Goal: Transaction & Acquisition: Purchase product/service

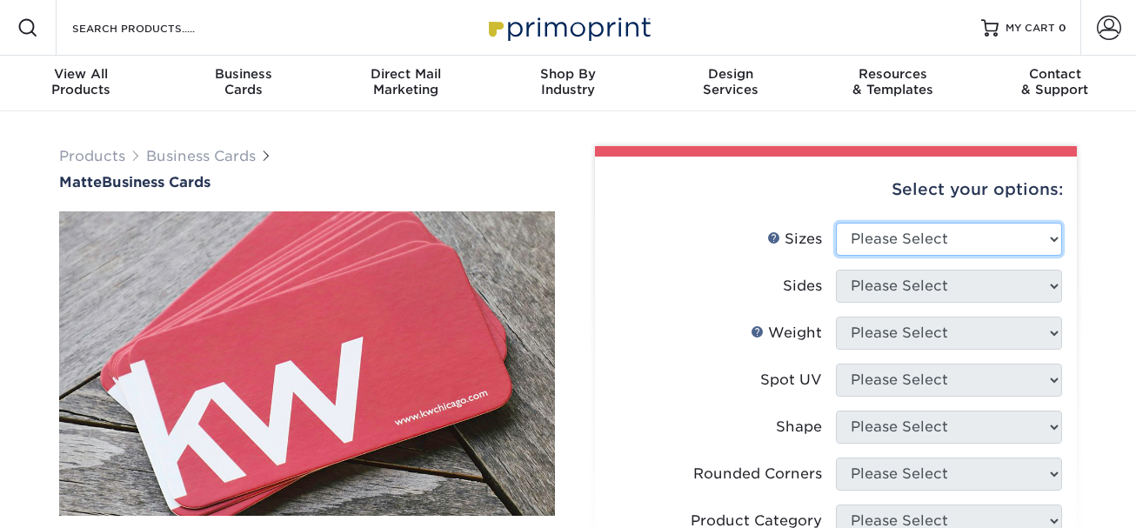
click at [1049, 244] on select "Please Select 1.5" x 3.5" - Mini 1.75" x 3.5" - Mini 2" x 2" - Square 2" x 3" -…" at bounding box center [949, 239] width 226 height 33
select select "2.00x3.50"
click at [836, 223] on select "Please Select 1.5" x 3.5" - Mini 1.75" x 3.5" - Mini 2" x 2" - Square 2" x 3" -…" at bounding box center [949, 239] width 226 height 33
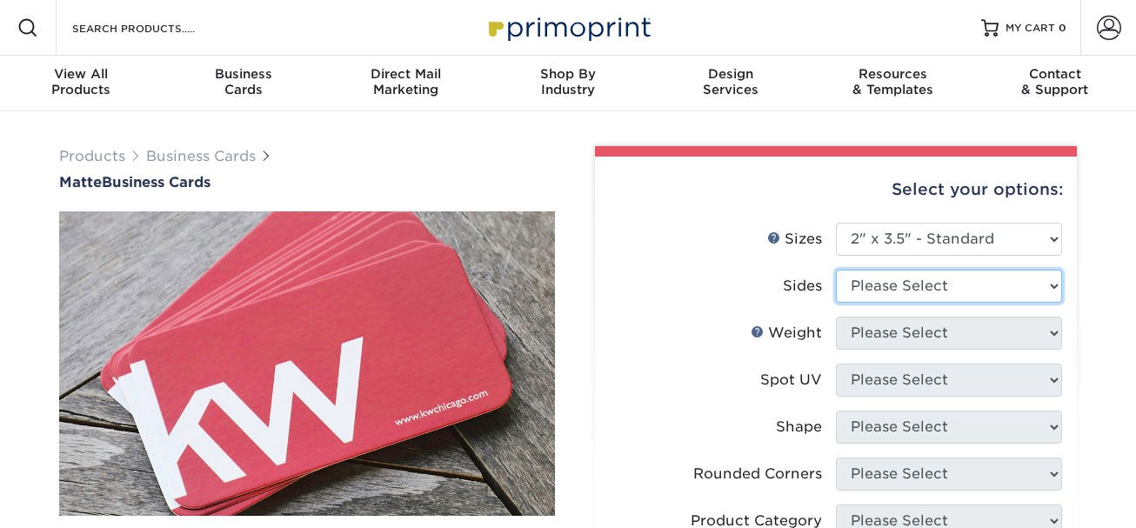
click at [949, 295] on select "Please Select Print Both Sides Print Front Only" at bounding box center [949, 286] width 226 height 33
select select "13abbda7-1d64-4f25-8bb2-c179b224825d"
click at [836, 270] on select "Please Select Print Both Sides Print Front Only" at bounding box center [949, 286] width 226 height 33
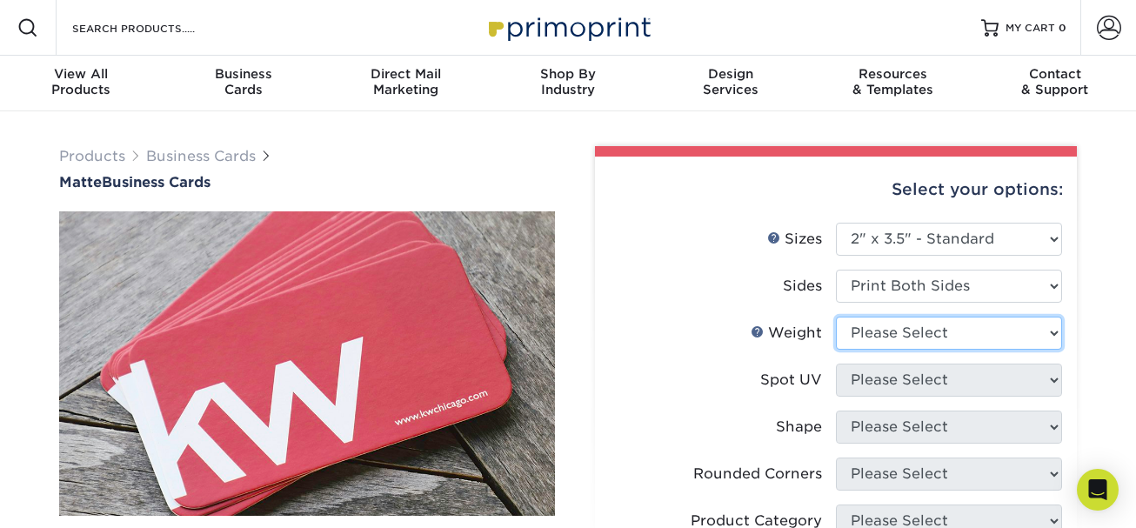
click at [939, 337] on select "Please Select 16PT 14PT" at bounding box center [949, 333] width 226 height 33
select select "14PT"
click at [836, 317] on select "Please Select 16PT 14PT" at bounding box center [949, 333] width 226 height 33
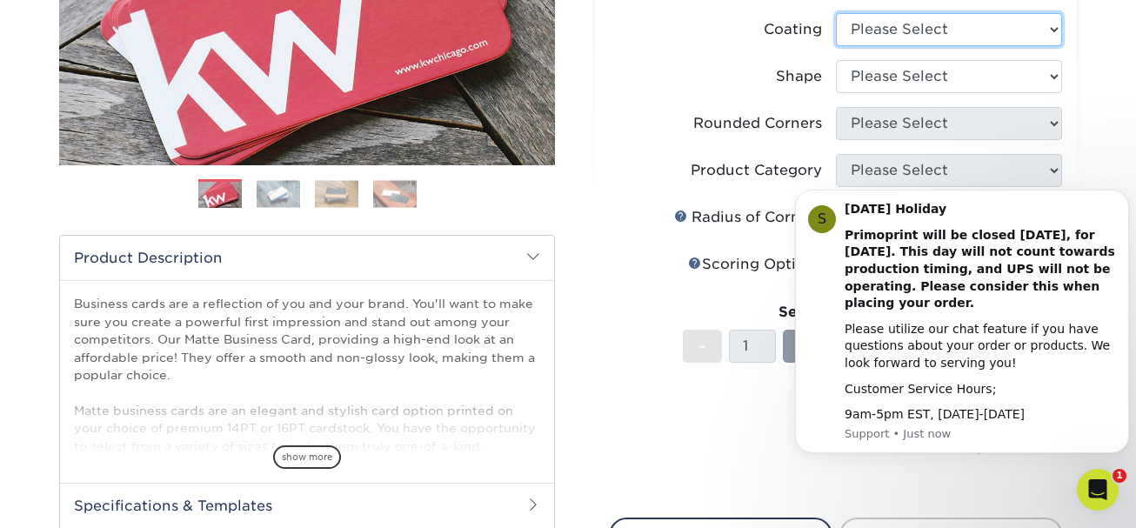
click at [1050, 27] on select at bounding box center [949, 29] width 226 height 33
select select "121bb7b5-3b4d-429f-bd8d-bbf80e953313"
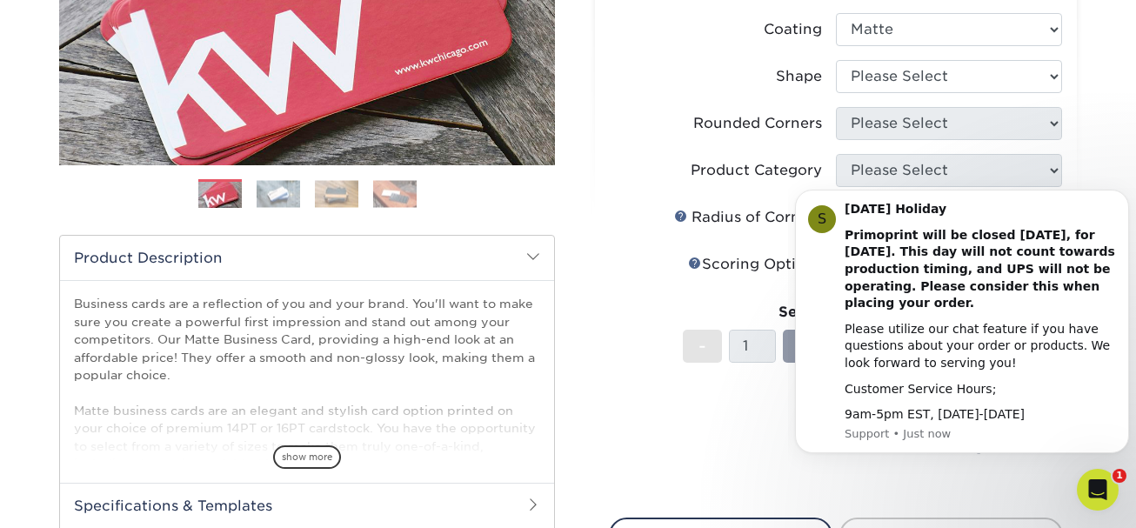
click at [836, 13] on select at bounding box center [949, 29] width 226 height 33
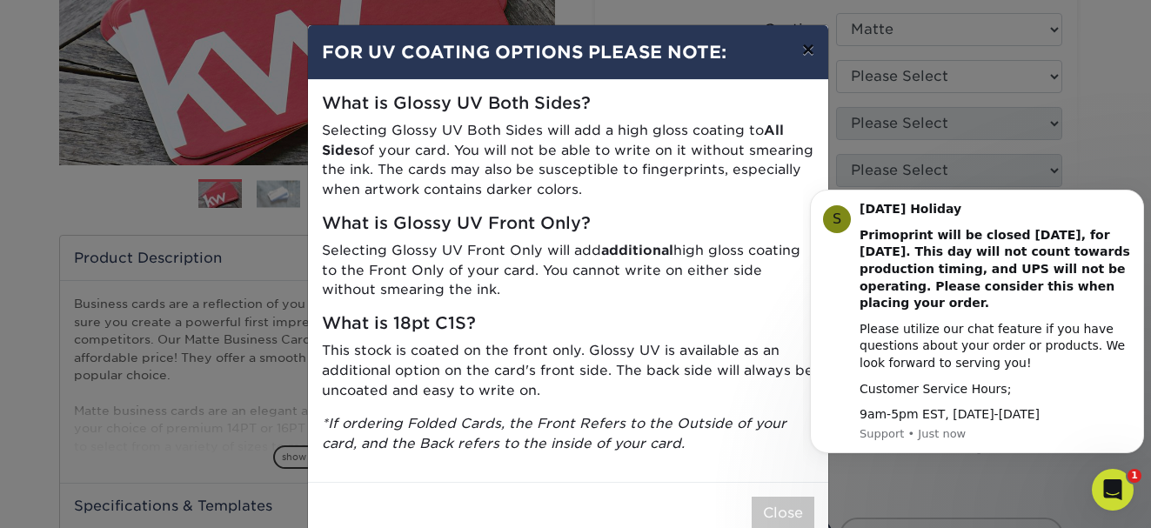
click at [810, 60] on button "×" at bounding box center [808, 49] width 40 height 49
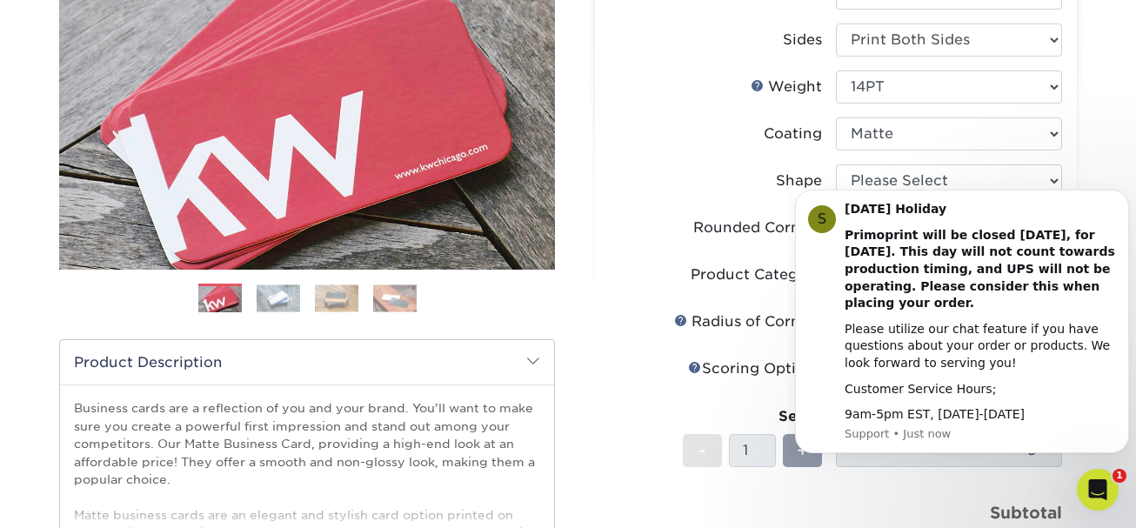
scroll to position [235, 0]
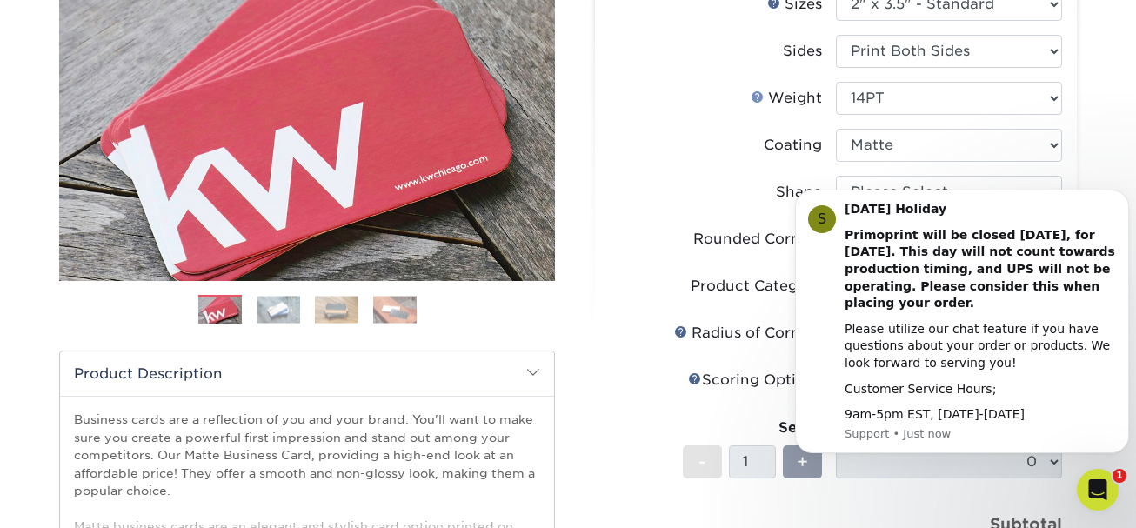
click at [760, 96] on link "Weight Help" at bounding box center [758, 97] width 14 height 14
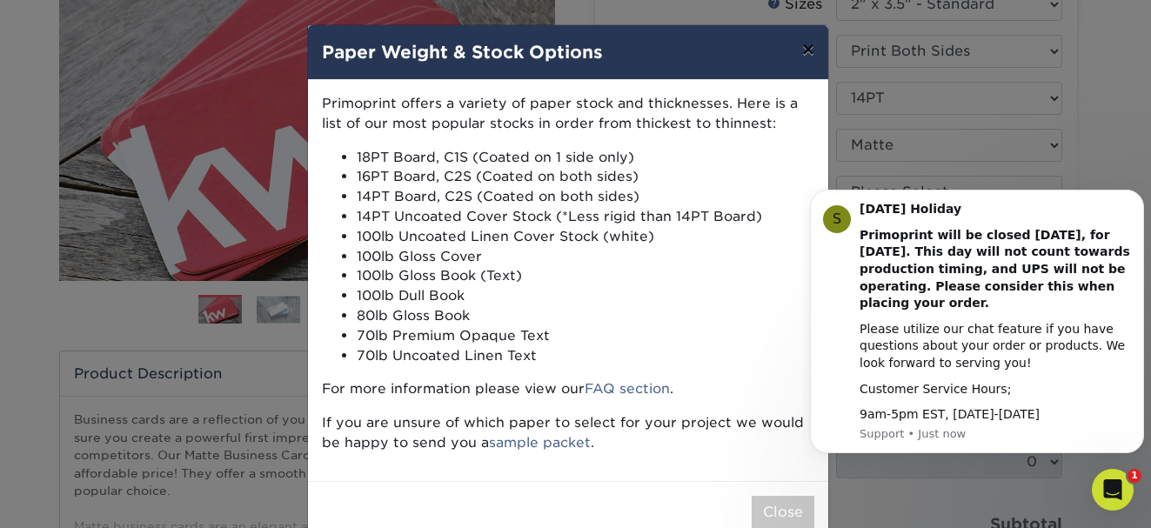
click at [808, 50] on button "×" at bounding box center [808, 49] width 40 height 49
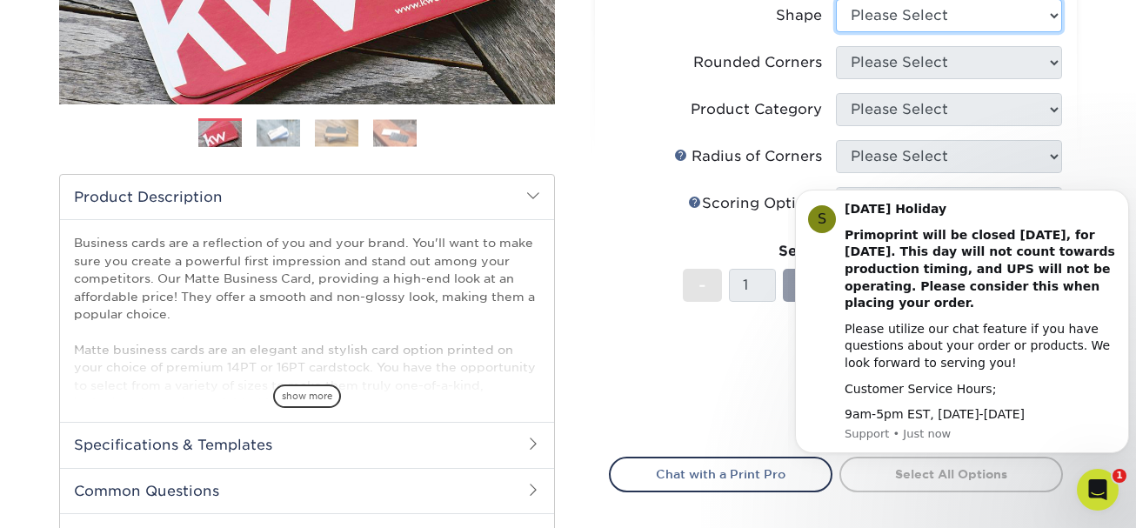
scroll to position [410, 0]
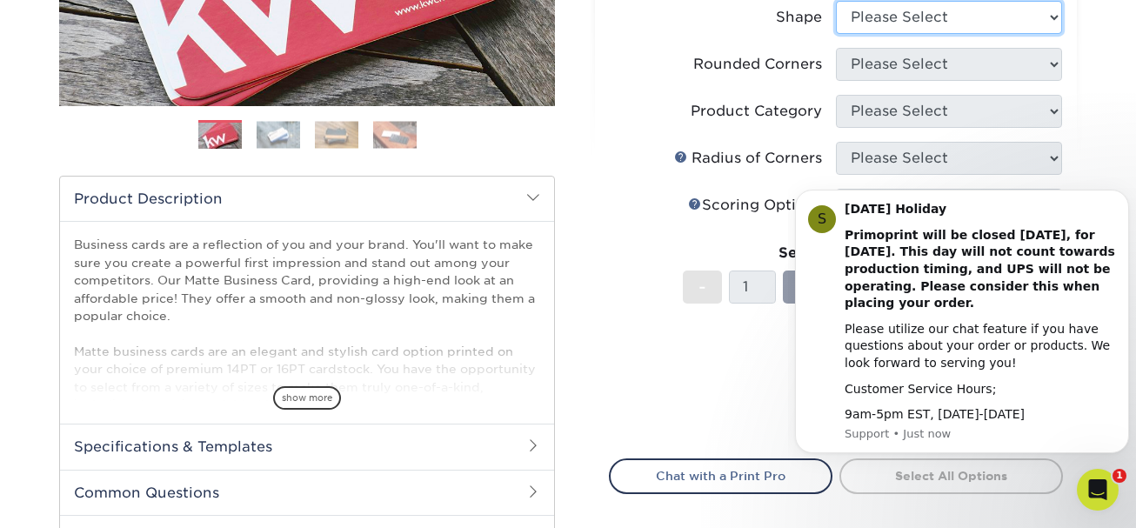
click at [984, 11] on select "Please Select Standard" at bounding box center [949, 17] width 226 height 33
select select "standard"
click at [836, 1] on select "Please Select Standard" at bounding box center [949, 17] width 226 height 33
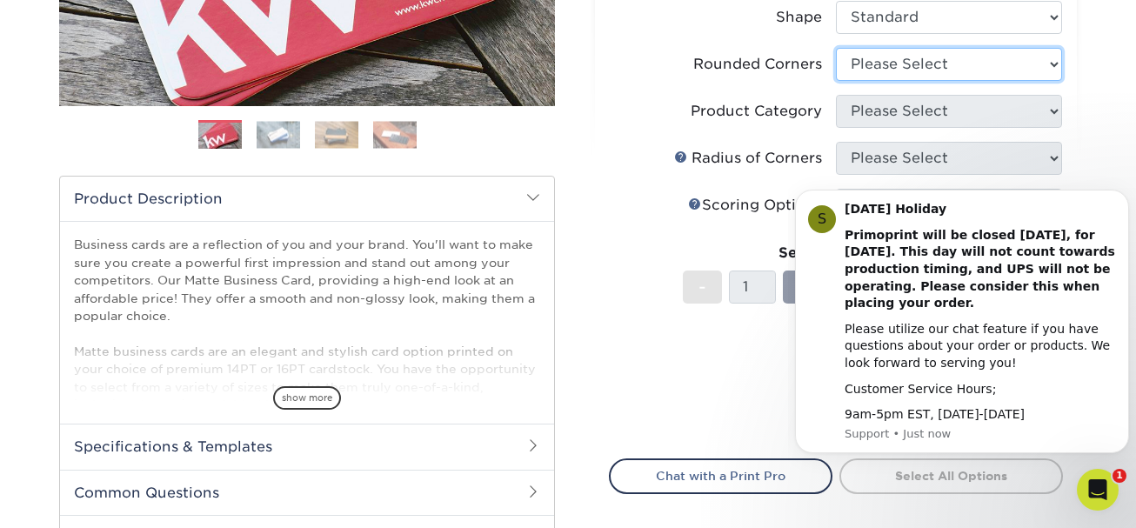
click at [981, 75] on select "Please Select Yes - Round 2 Corners Yes - Round 4 Corners No" at bounding box center [949, 64] width 226 height 33
select select "0"
click at [836, 48] on select "Please Select Yes - Round 2 Corners Yes - Round 4 Corners No" at bounding box center [949, 64] width 226 height 33
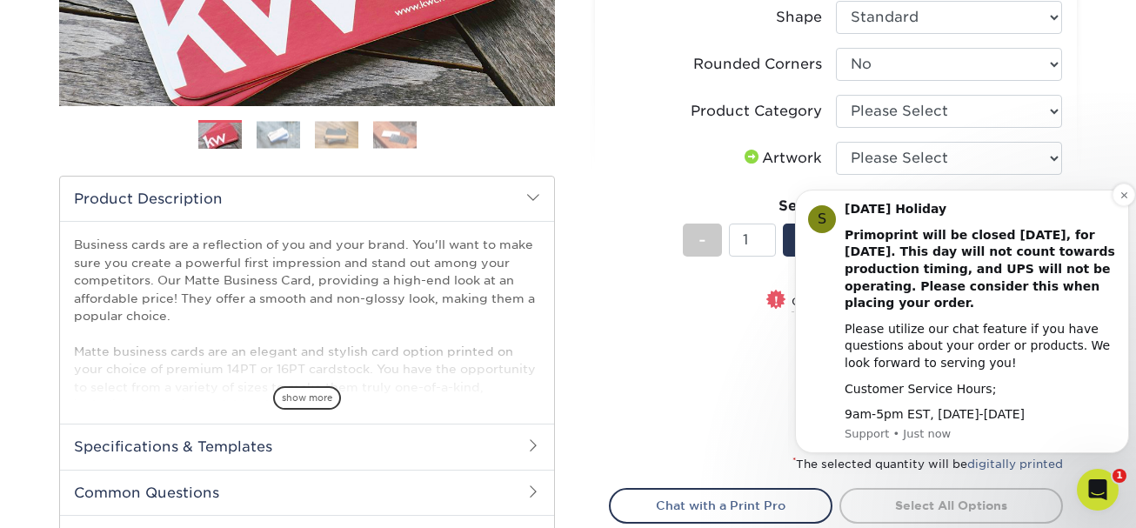
click at [999, 332] on div "Please utilize our chat feature if you have questions about your order or produ…" at bounding box center [980, 346] width 271 height 51
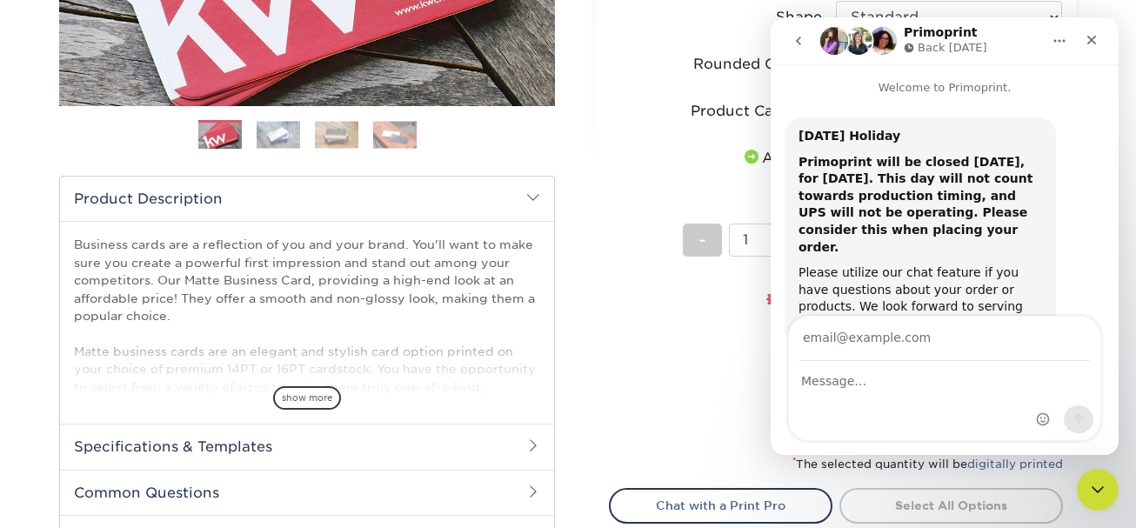
scroll to position [81, 0]
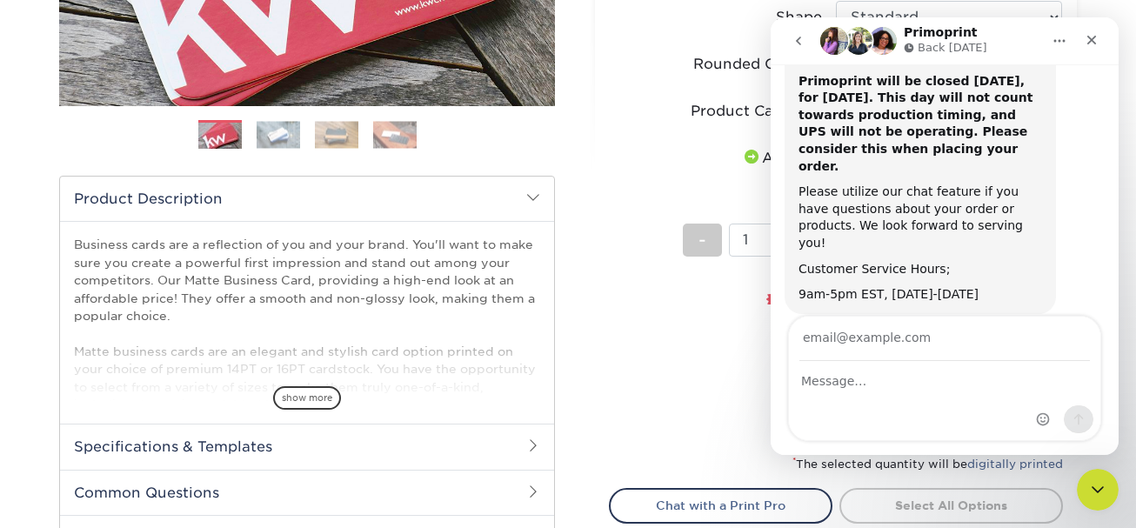
click at [1126, 192] on div "Products Business Cards Matte Business Cards Previous Next 100 $ 9" at bounding box center [568, 196] width 1136 height 989
click at [1102, 45] on div "Close" at bounding box center [1091, 39] width 31 height 31
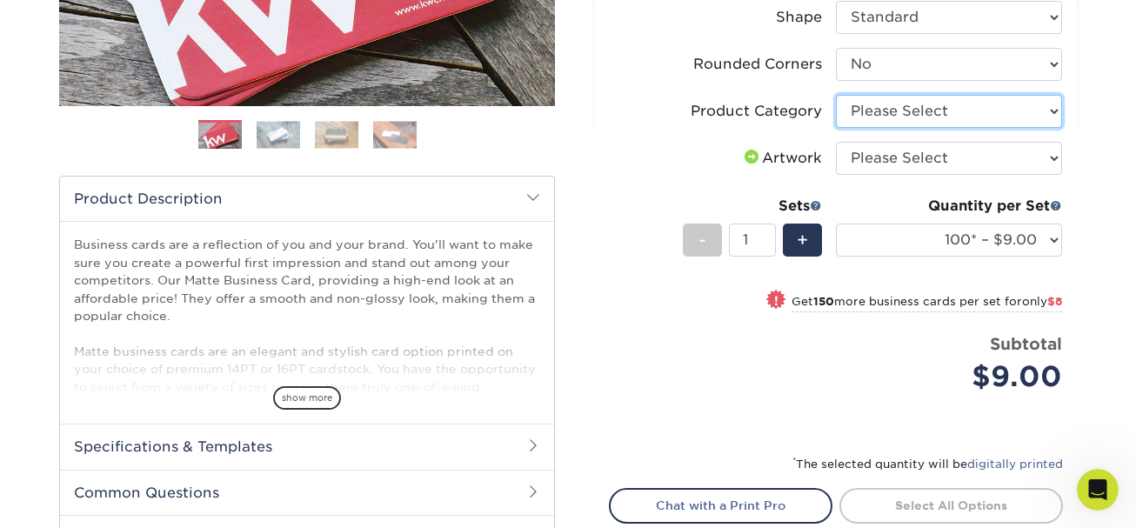
click at [978, 111] on select "Please Select Business Cards" at bounding box center [949, 111] width 226 height 33
select select "3b5148f1-0588-4f88-a218-97bcfdce65c1"
click at [836, 95] on select "Please Select Business Cards" at bounding box center [949, 111] width 226 height 33
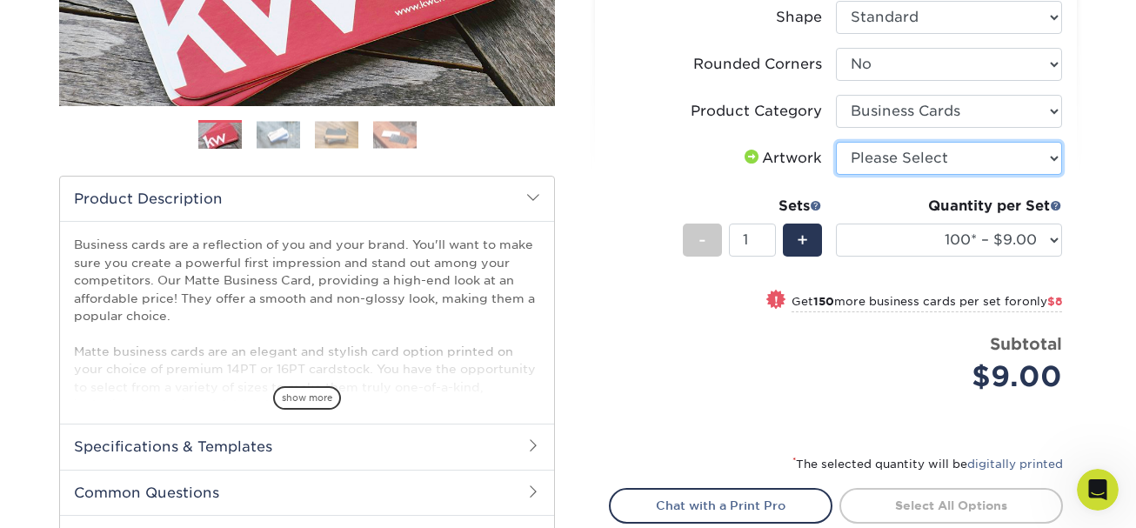
click at [972, 156] on select "Please Select I will upload files I need a design - $100" at bounding box center [949, 158] width 226 height 33
select select "upload"
click at [836, 142] on select "Please Select I will upload files I need a design - $100" at bounding box center [949, 158] width 226 height 33
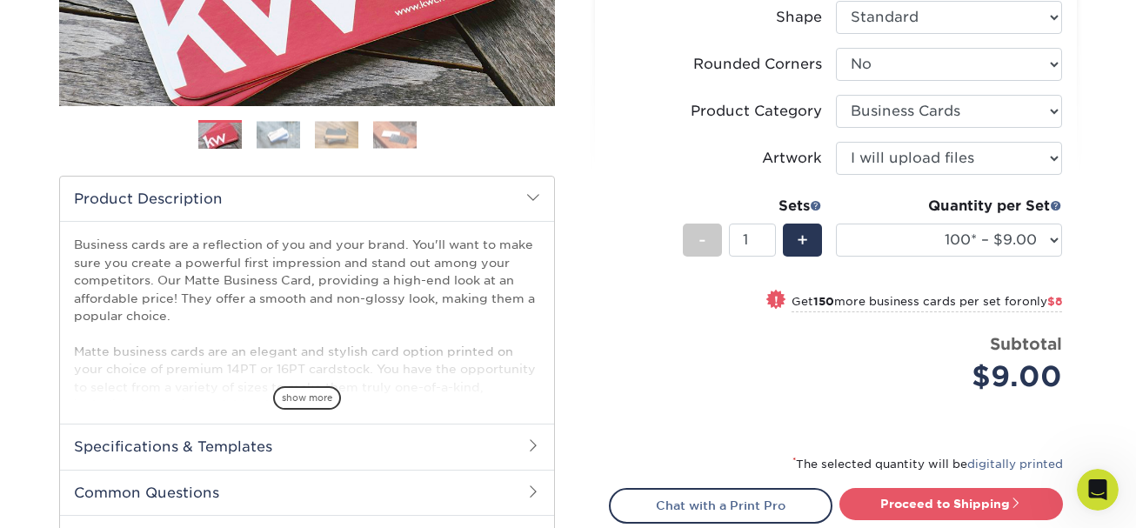
click at [668, 355] on div "Price per set $9.00" at bounding box center [723, 365] width 226 height 66
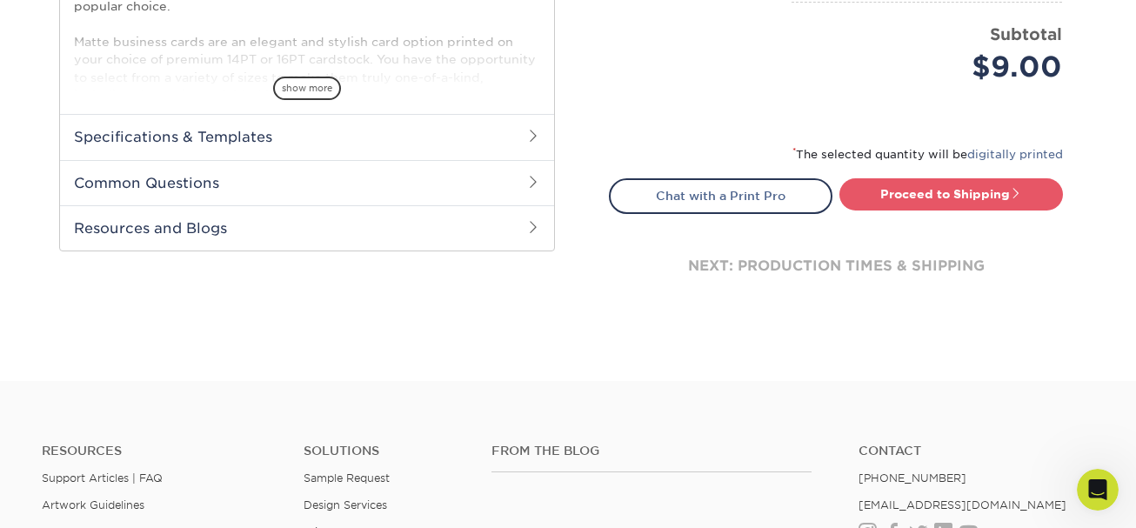
scroll to position [723, 0]
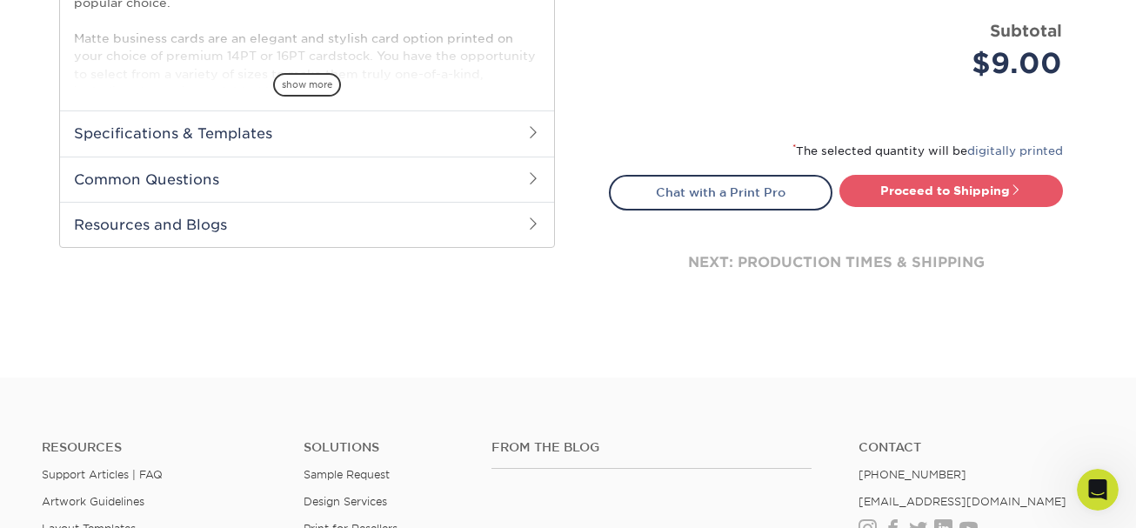
click at [896, 246] on div "next: production times & shipping" at bounding box center [836, 262] width 454 height 104
click at [1006, 187] on link "Proceed to Shipping" at bounding box center [951, 190] width 224 height 31
type input "Set 1"
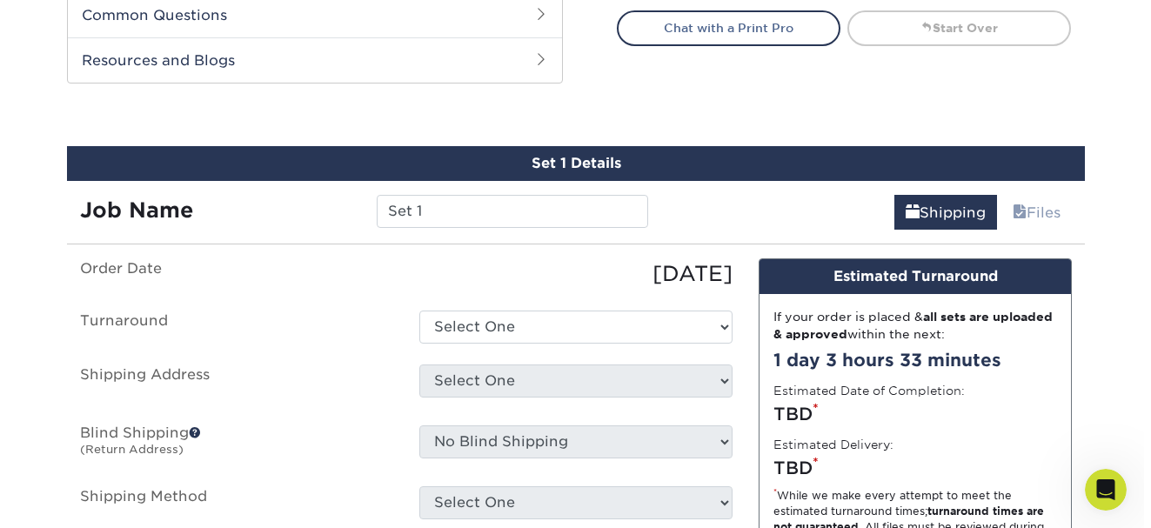
scroll to position [945, 0]
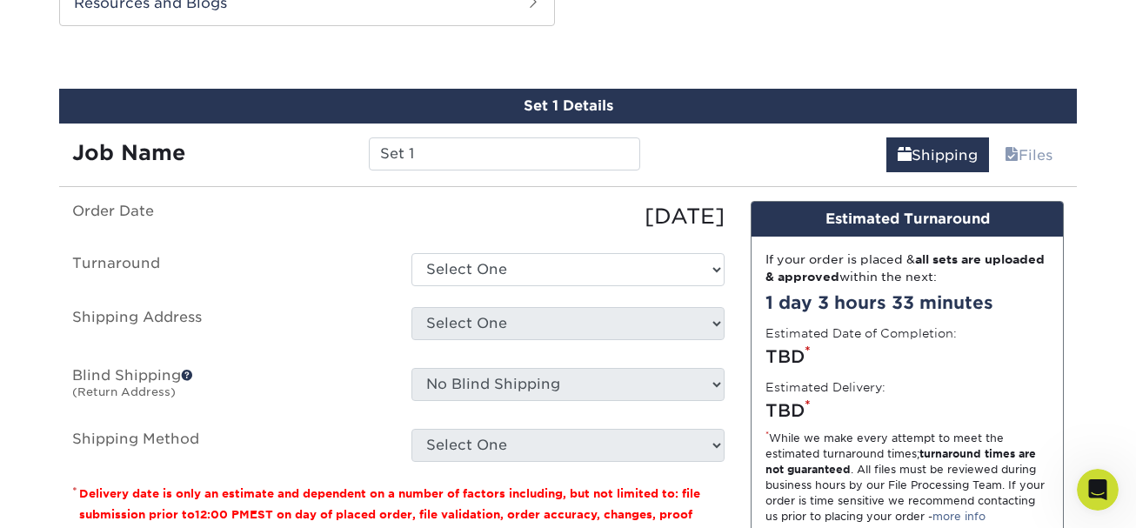
drag, startPoint x: 677, startPoint y: 295, endPoint x: 566, endPoint y: 271, distance: 112.9
click at [566, 271] on ul "Order Date [DATE] [GEOGRAPHIC_DATA] Select One 2-4 Business Days 2 Day Next Bus…" at bounding box center [398, 331] width 652 height 261
click at [454, 259] on select "Select One 2-4 Business Days 2 Day Next Business Day" at bounding box center [567, 269] width 313 height 33
select select "e6dc3f44-811f-4023-acdf-8cd9144995fc"
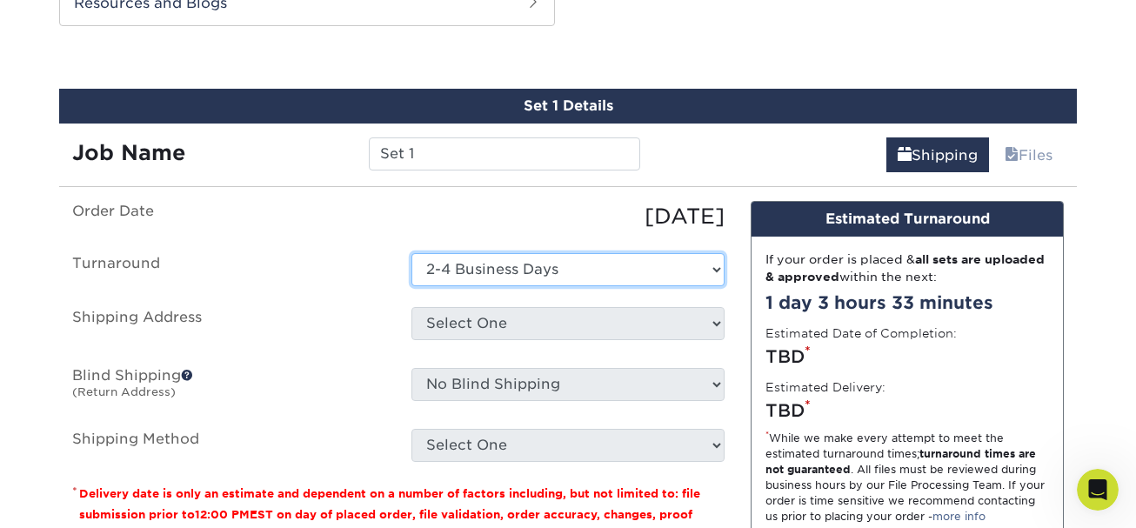
click at [411, 253] on select "Select One 2-4 Business Days 2 Day Next Business Day" at bounding box center [567, 269] width 313 height 33
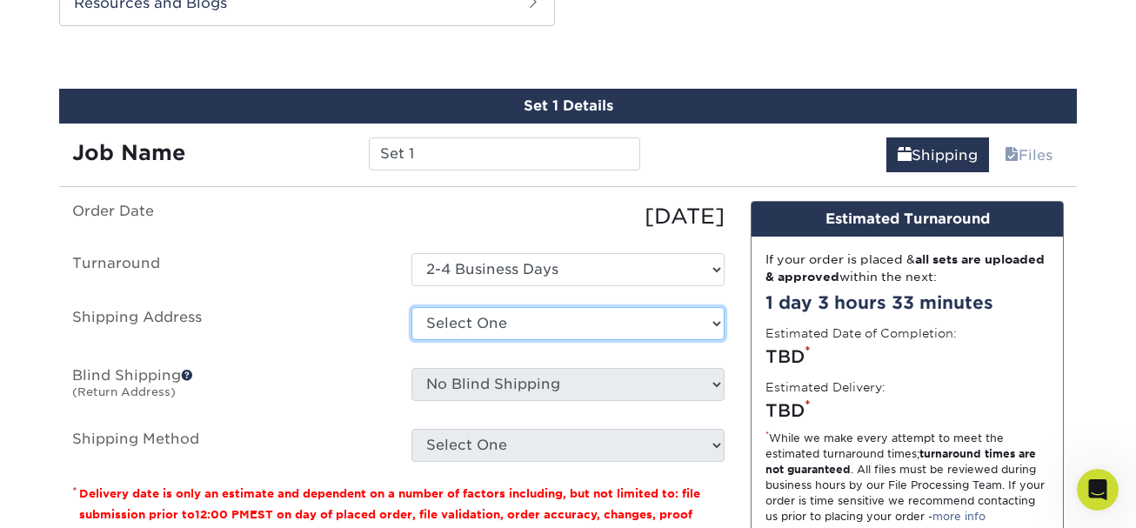
click at [463, 319] on select "Select One + Add New Address - Login" at bounding box center [567, 323] width 313 height 33
select select "newaddress"
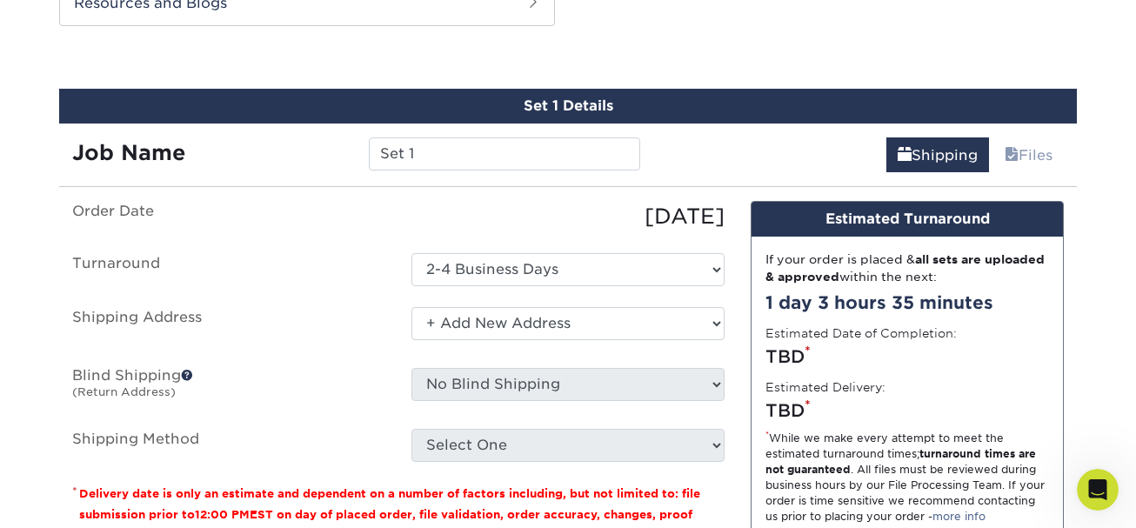
click at [411, 307] on select "Select One + Add New Address - Login" at bounding box center [567, 323] width 313 height 33
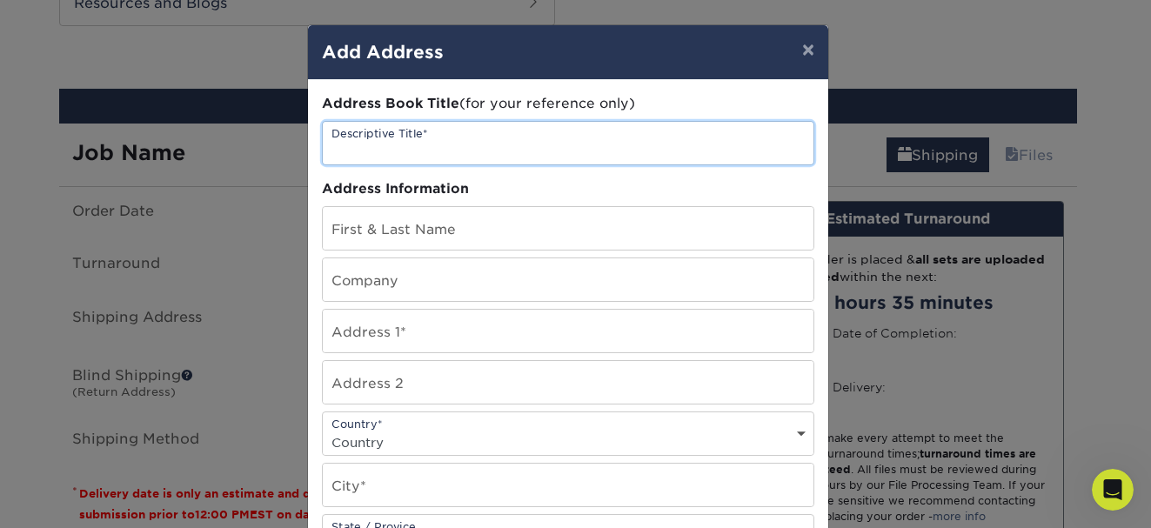
click at [434, 146] on input "text" at bounding box center [568, 143] width 491 height 43
type input "L2Kreations"
click at [390, 251] on div "Address Book Title (for your reference only) Descriptive Title* L2Kreations Add…" at bounding box center [568, 469] width 492 height 751
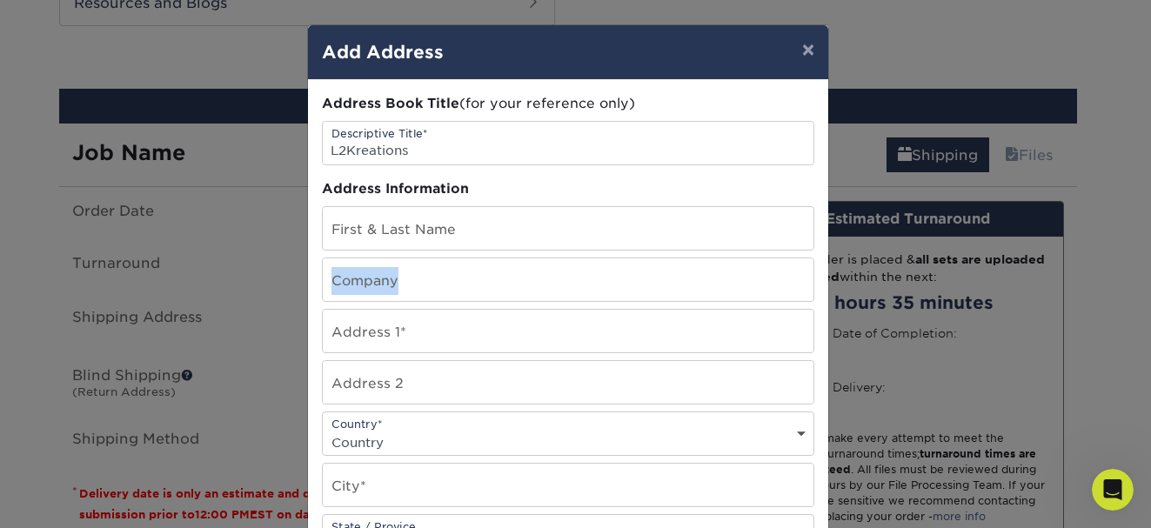
click at [380, 242] on div "Address Book Title (for your reference only) Descriptive Title* L2Kreations Add…" at bounding box center [568, 469] width 492 height 751
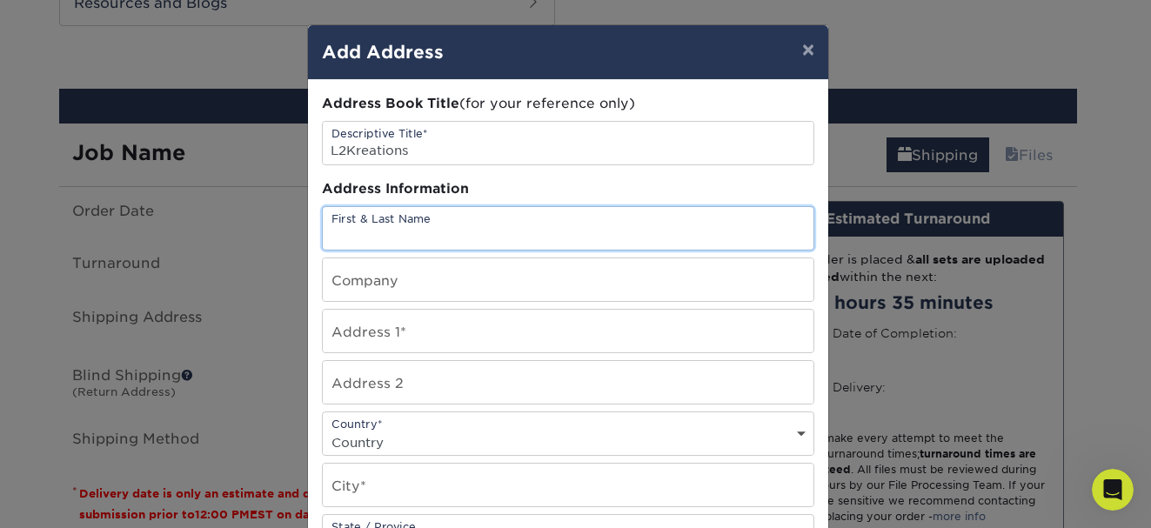
click at [380, 242] on input "text" at bounding box center [568, 228] width 491 height 43
type input "[PERSON_NAME]"
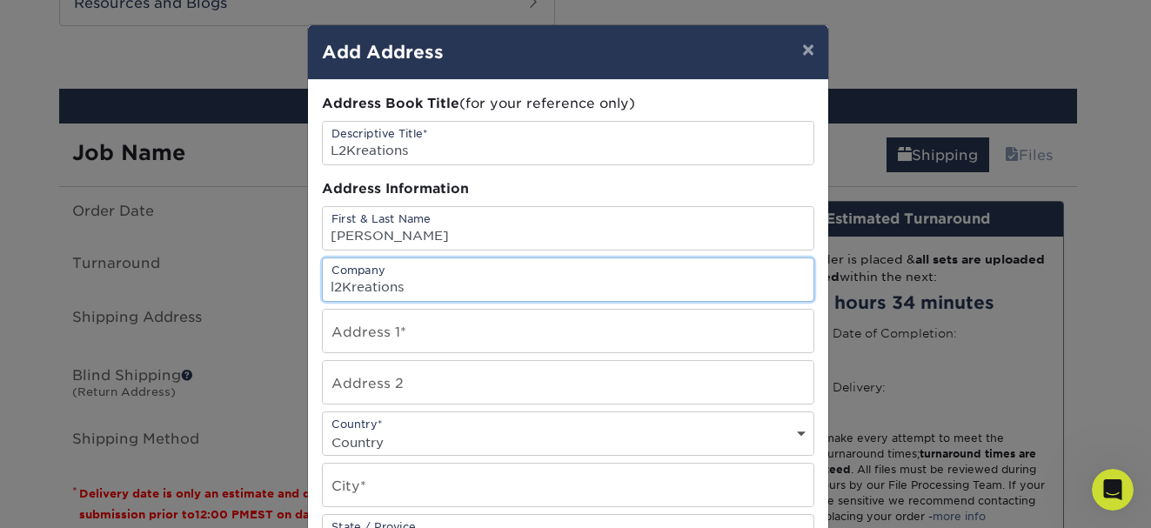
type input "l2Kreations"
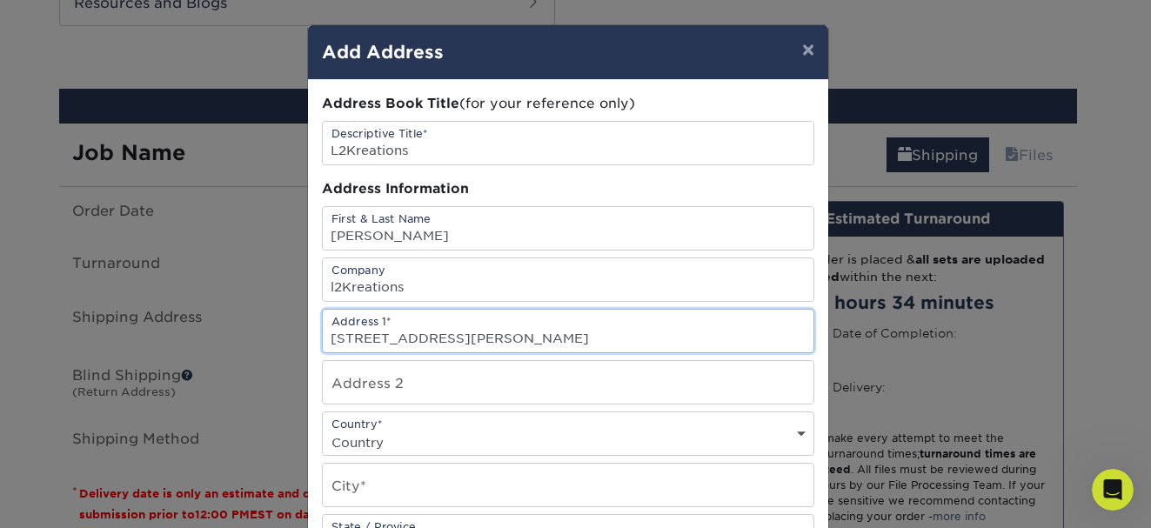
type input "[STREET_ADDRESS][PERSON_NAME]"
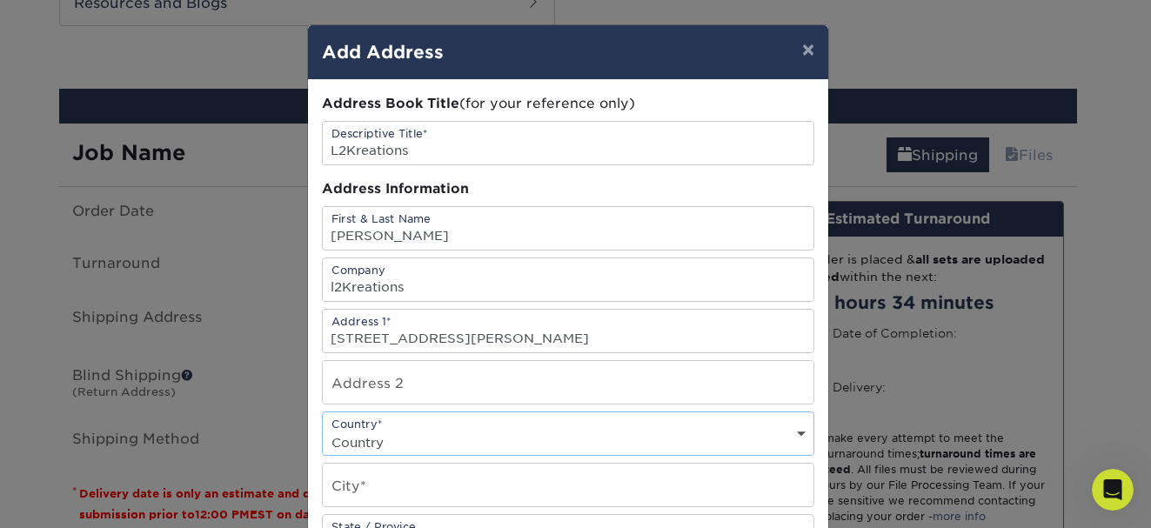
select select "US"
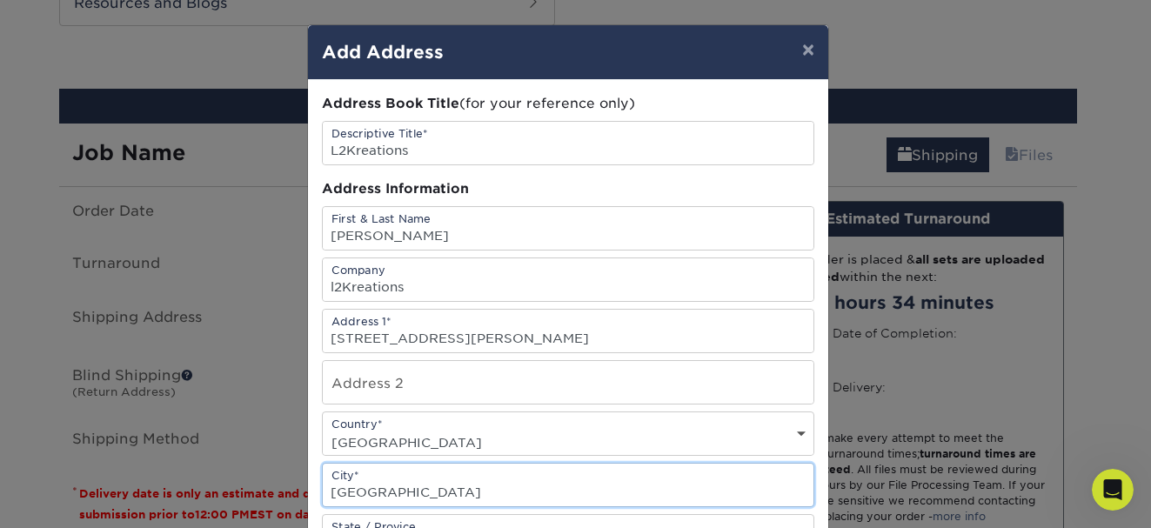
type input "[GEOGRAPHIC_DATA]"
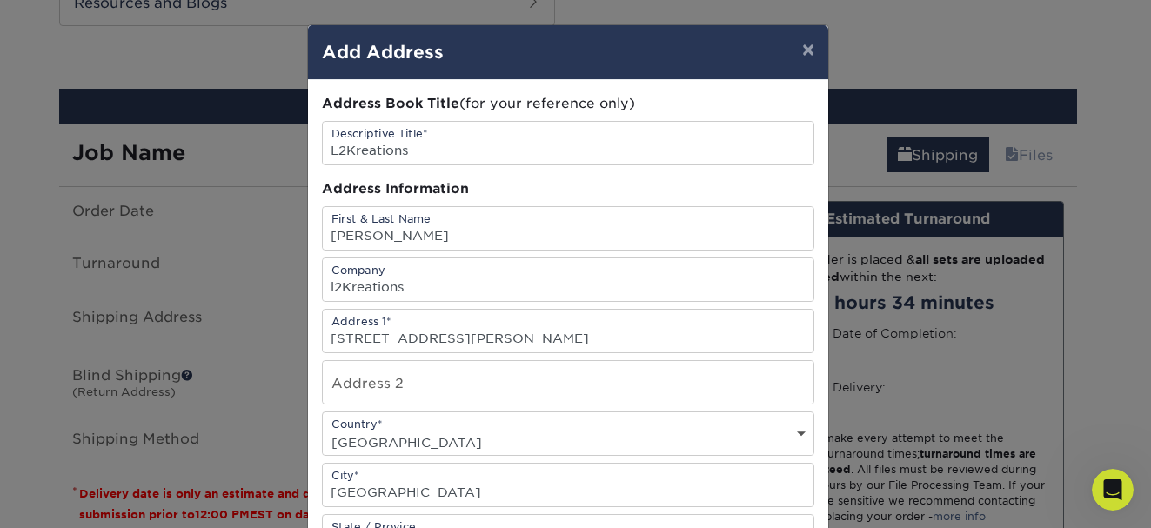
scroll to position [281, 0]
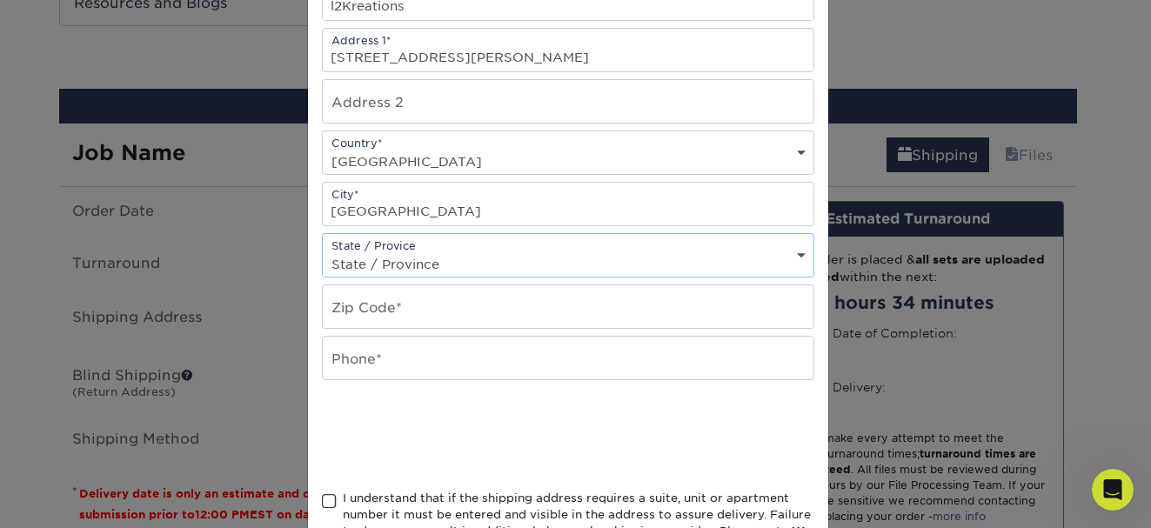
select select "PA"
type input "17074"
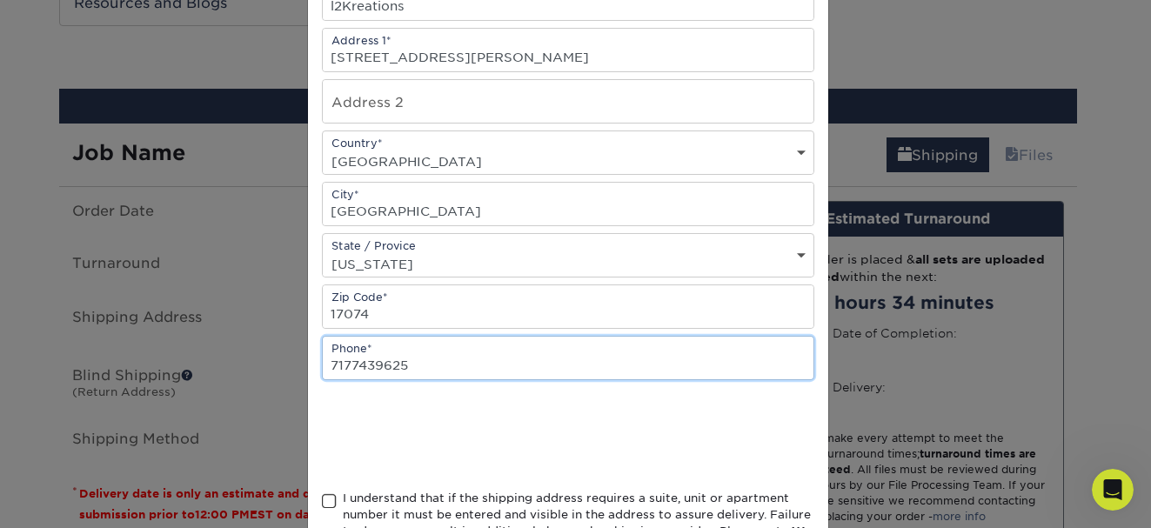
type input "7177439625"
click at [599, 416] on div at bounding box center [568, 435] width 492 height 68
click at [457, 490] on div "I understand that if the shipping address requires a suite, unit or apartment n…" at bounding box center [578, 524] width 471 height 68
click at [0, 0] on input "I understand that if the shipping address requires a suite, unit or apartment n…" at bounding box center [0, 0] width 0 height 0
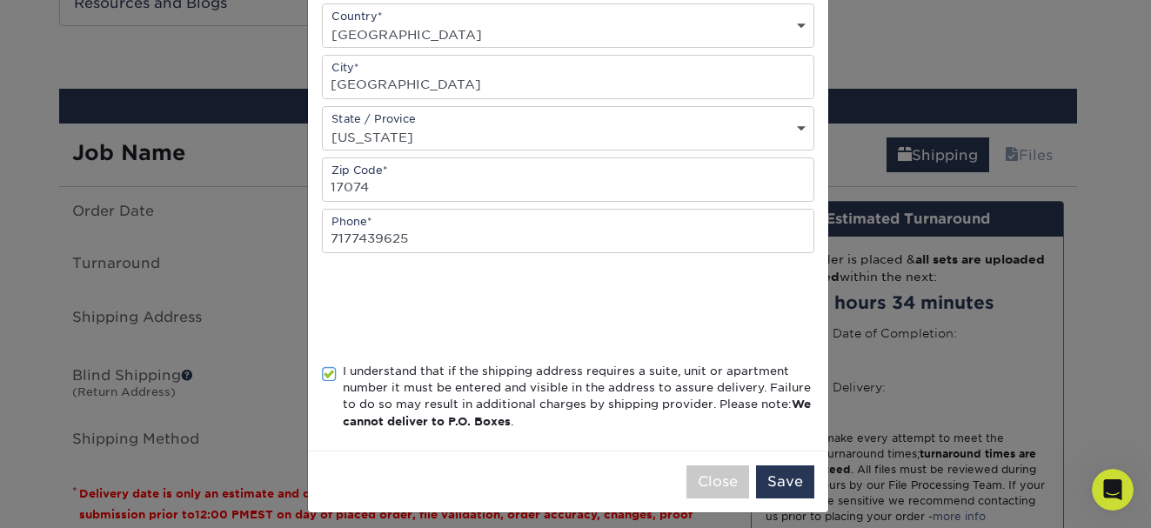
scroll to position [418, 0]
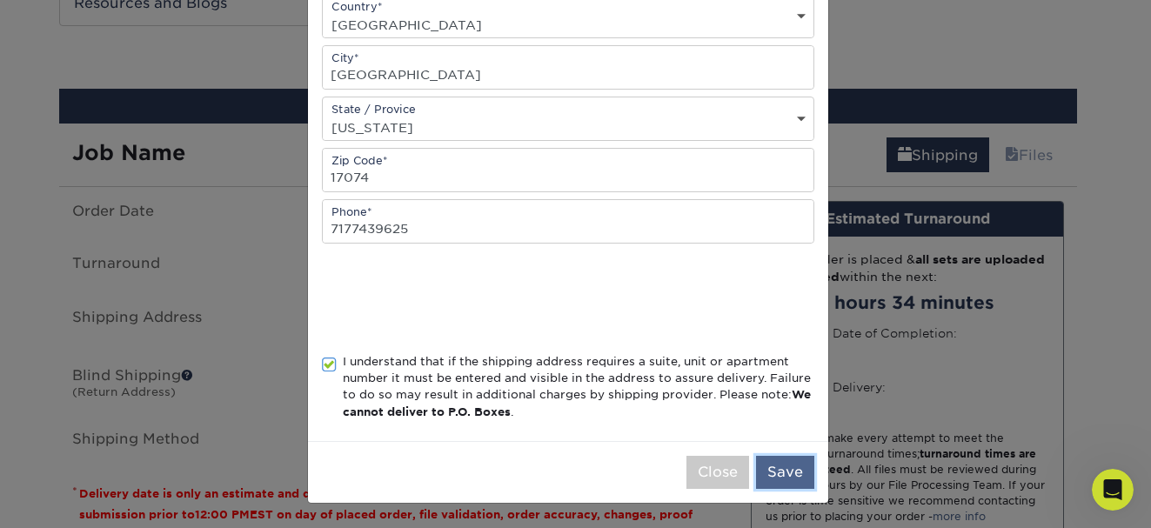
click at [769, 462] on button "Save" at bounding box center [785, 472] width 58 height 33
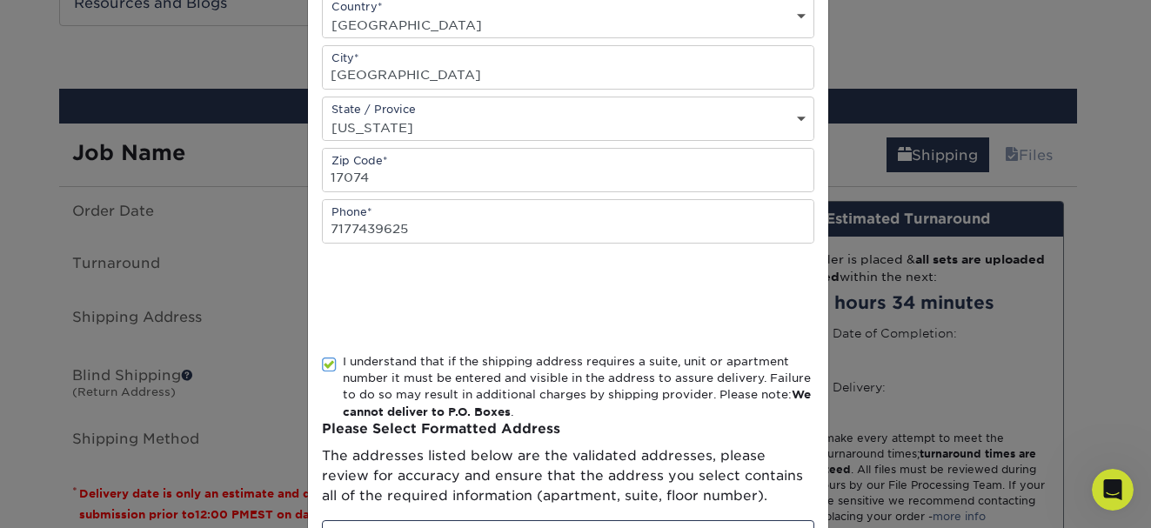
click at [739, 424] on div "Address Book Title (for your reference only) Descriptive Title* L2Kreations Add…" at bounding box center [568, 274] width 520 height 1222
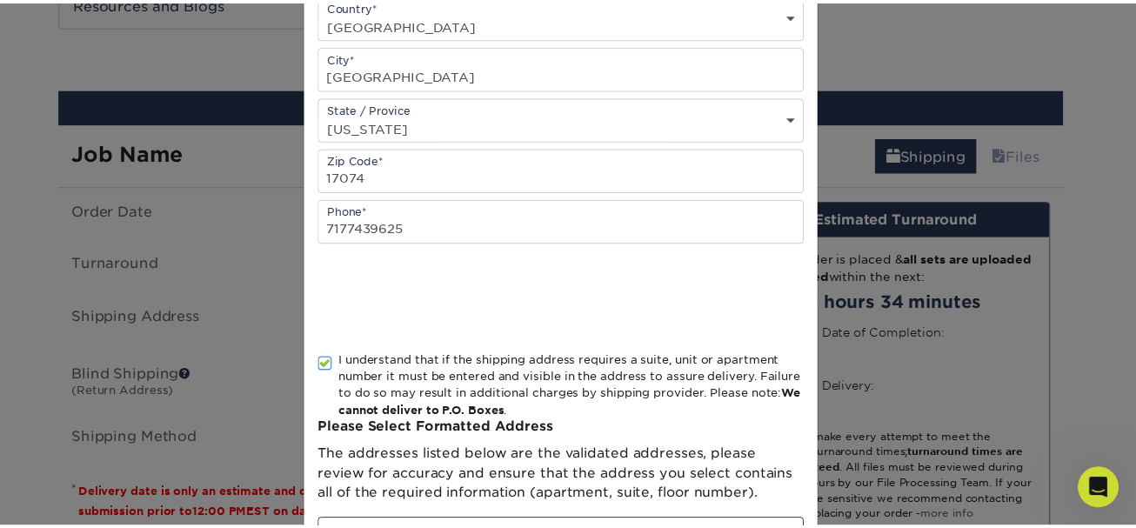
scroll to position [0, 0]
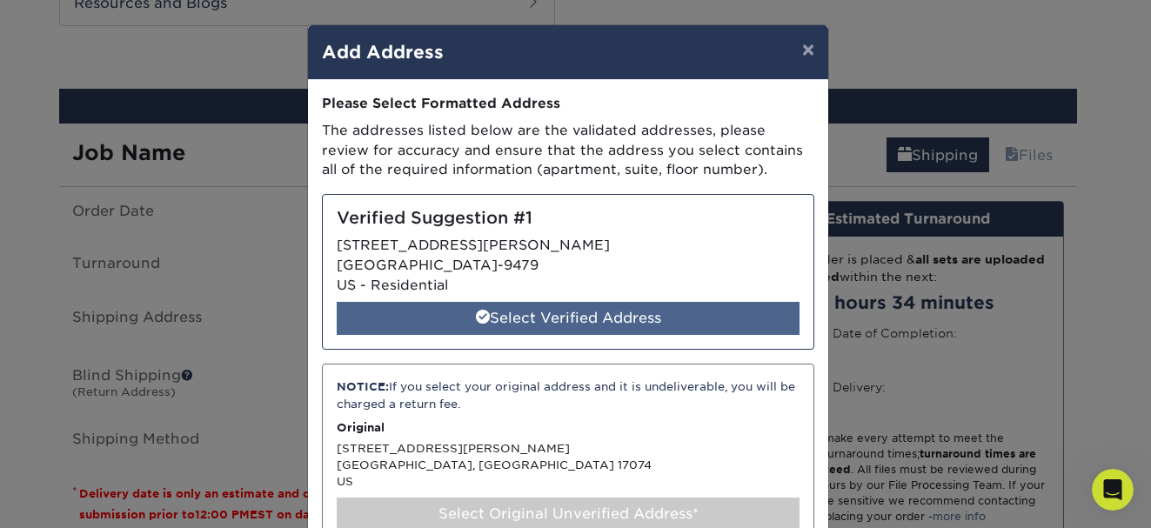
click at [506, 317] on div "Select Verified Address" at bounding box center [568, 318] width 463 height 33
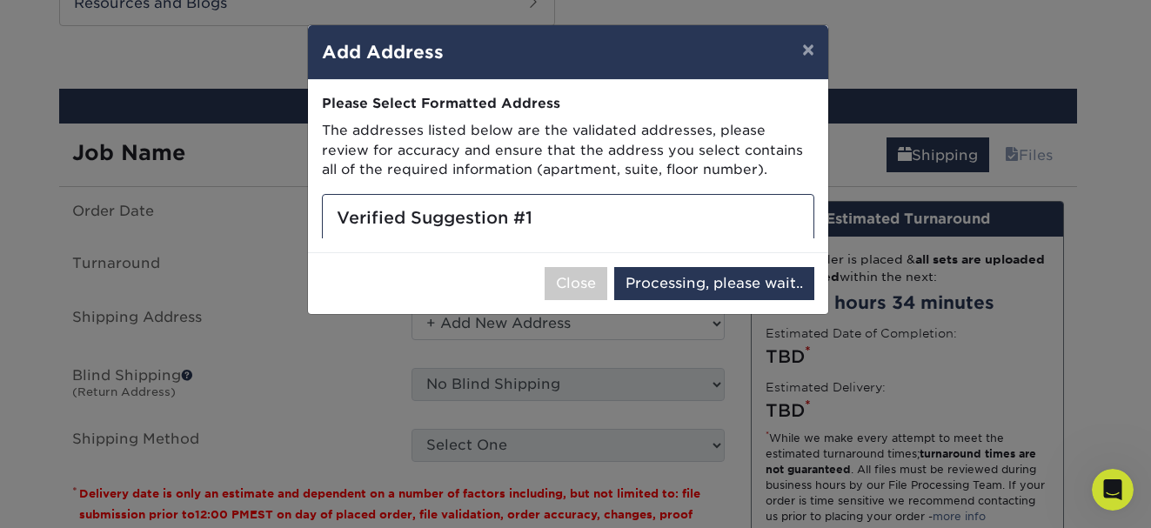
select select "285586"
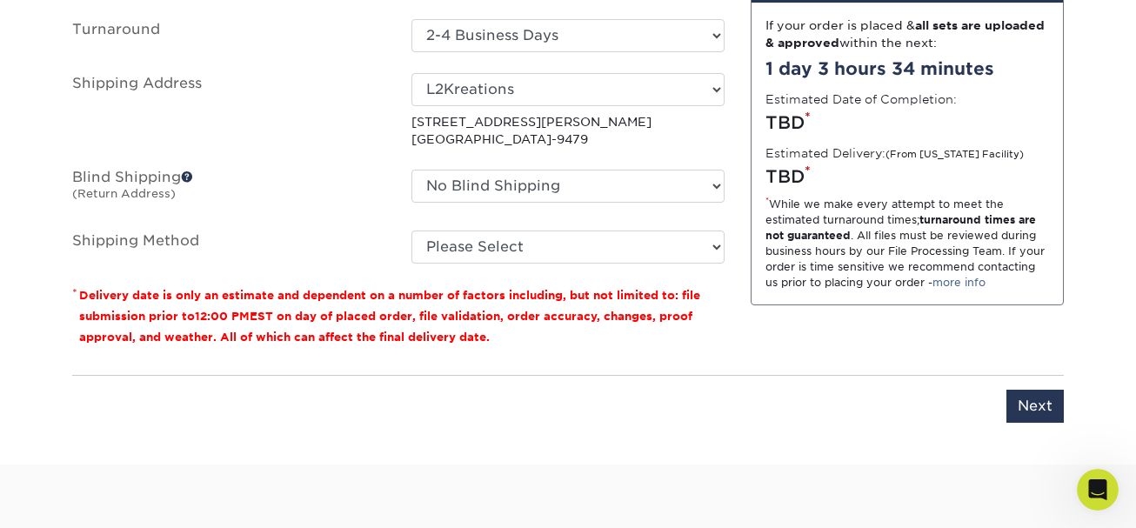
scroll to position [1167, 0]
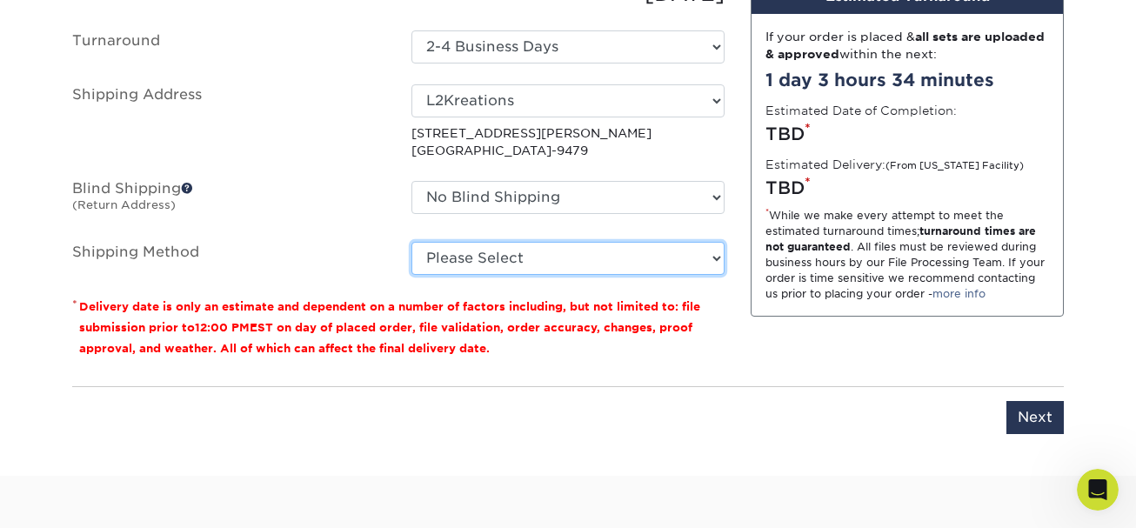
click at [707, 258] on select "Please Select Ground Shipping (+$7.84) 3 Day Shipping Service (+$24.92) 2 Day A…" at bounding box center [567, 258] width 313 height 33
select select "03"
click at [411, 242] on select "Please Select Ground Shipping (+$7.84) 3 Day Shipping Service (+$24.92) 2 Day A…" at bounding box center [567, 258] width 313 height 33
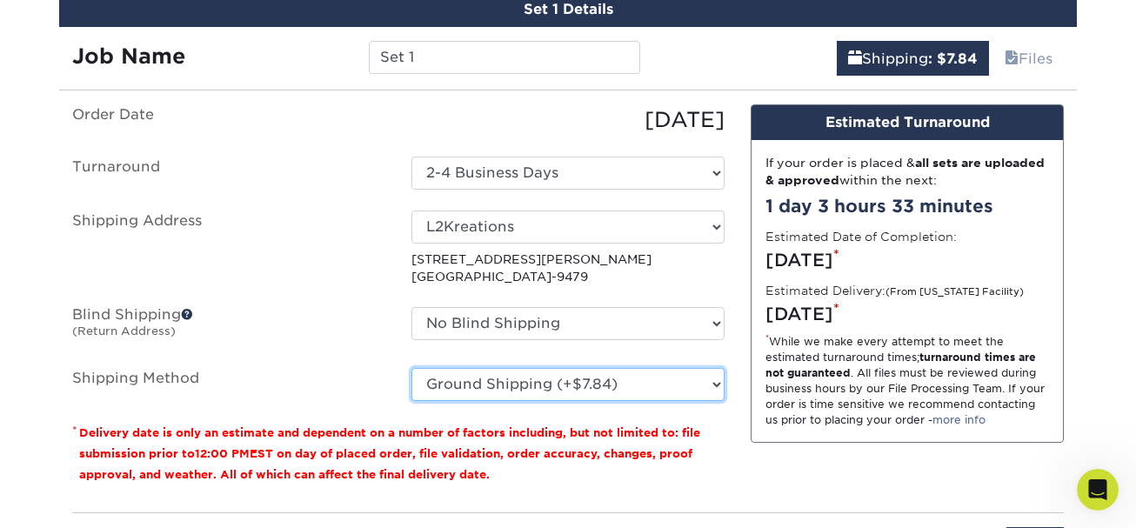
scroll to position [1040, 0]
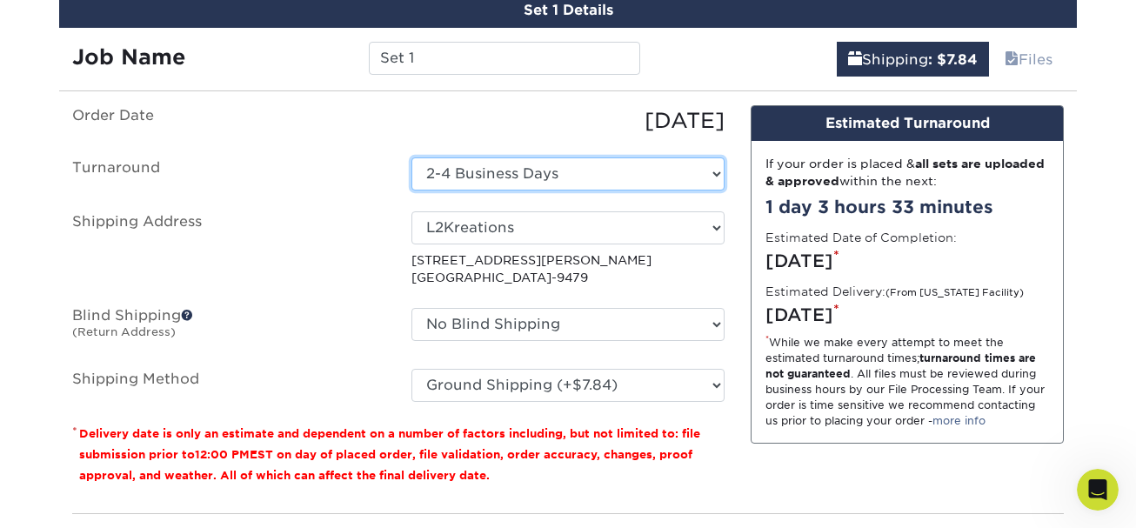
click at [706, 184] on select "Select One 2-4 Business Days 2 Day Next Business Day" at bounding box center [567, 173] width 313 height 33
select select "076636dd-6adc-4b15-8352-bfd2b57f805d"
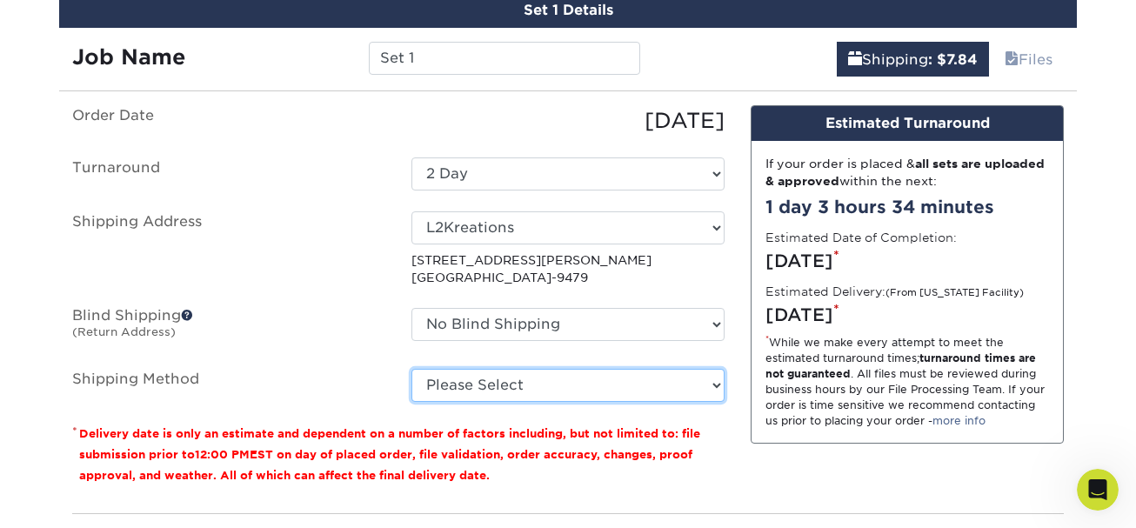
click at [722, 386] on select "Please Select Ground Shipping (+$7.84) 3 Day Shipping Service (+$24.92) 2 Day A…" at bounding box center [567, 385] width 313 height 33
click at [411, 369] on select "Please Select Ground Shipping (+$7.84) 3 Day Shipping Service (+$24.92) 2 Day A…" at bounding box center [567, 385] width 313 height 33
click at [687, 388] on select "Please Select Ground Shipping (+$7.84) 3 Day Shipping Service (+$24.92) 2 Day A…" at bounding box center [567, 385] width 313 height 33
select select "03"
click at [411, 369] on select "Please Select Ground Shipping (+$7.84) 3 Day Shipping Service (+$24.92) 2 Day A…" at bounding box center [567, 385] width 313 height 33
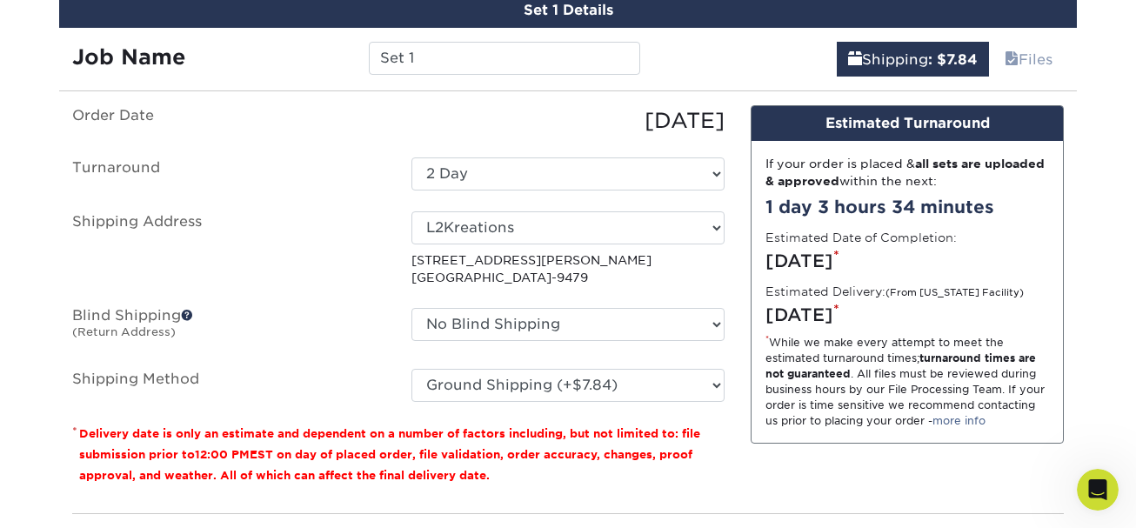
click at [747, 303] on div "Design Estimated Turnaround If your order is placed & all sets are uploaded & a…" at bounding box center [907, 302] width 339 height 394
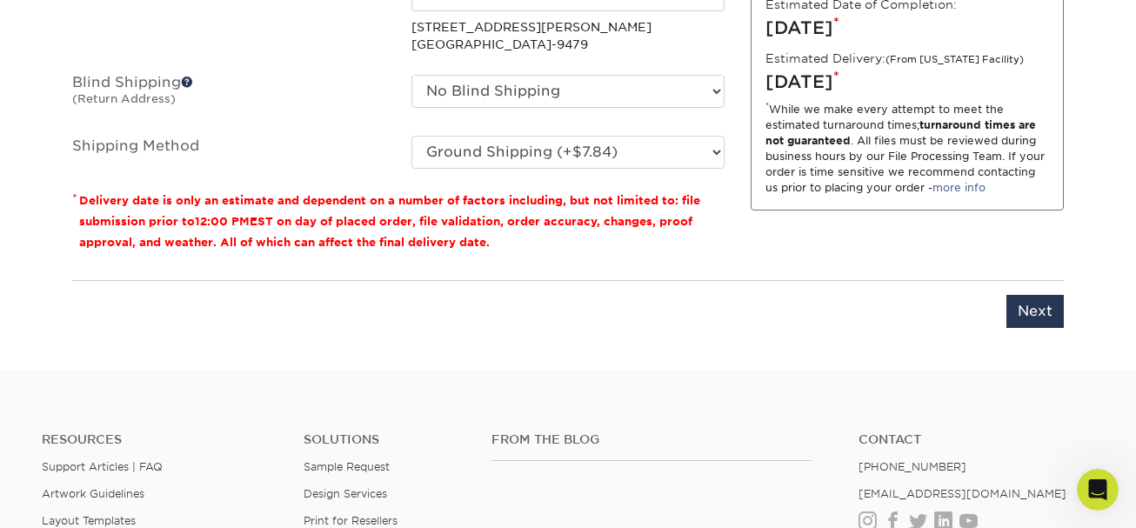
scroll to position [1289, 0]
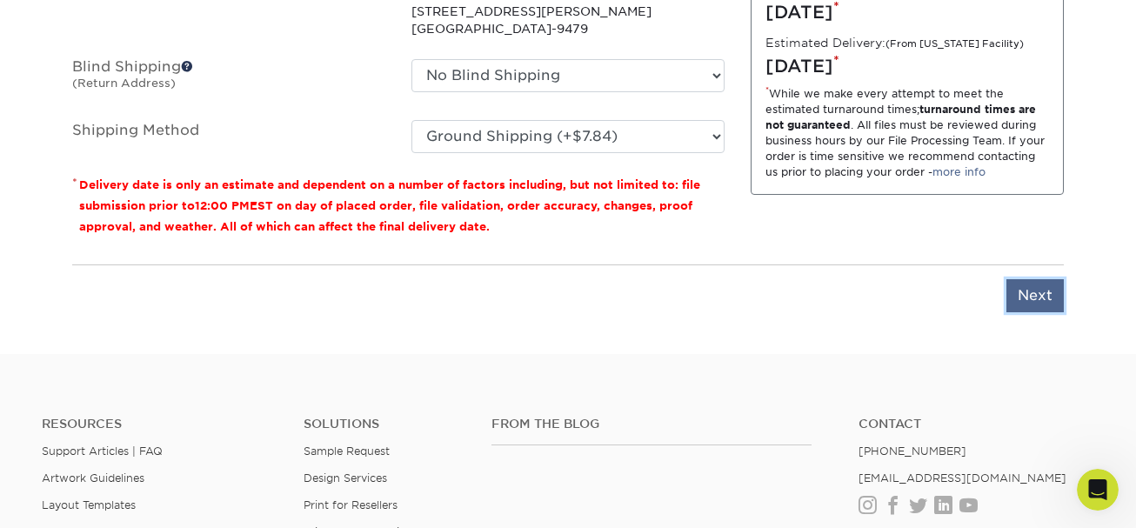
click at [1019, 301] on input "Next" at bounding box center [1034, 295] width 57 height 33
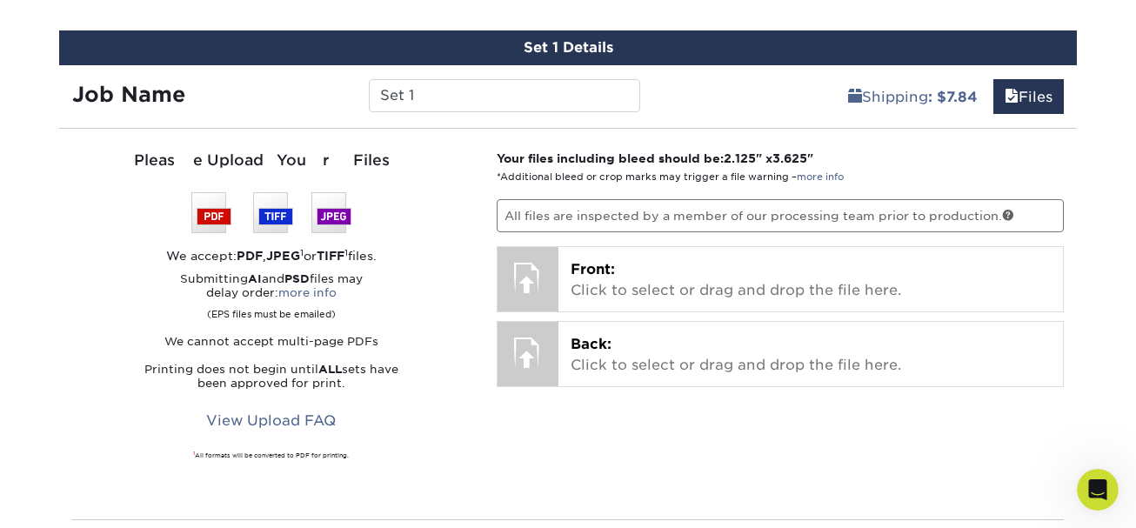
scroll to position [1002, 0]
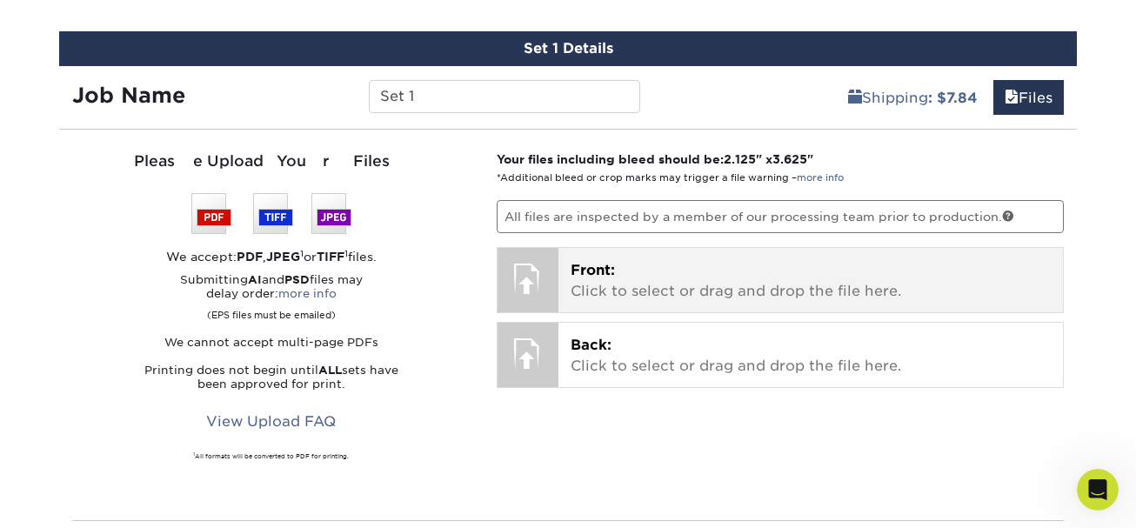
click at [542, 261] on div at bounding box center [528, 278] width 61 height 61
click at [569, 269] on div "Front: Click to select or drag and drop the file here. Choose file" at bounding box center [810, 280] width 505 height 64
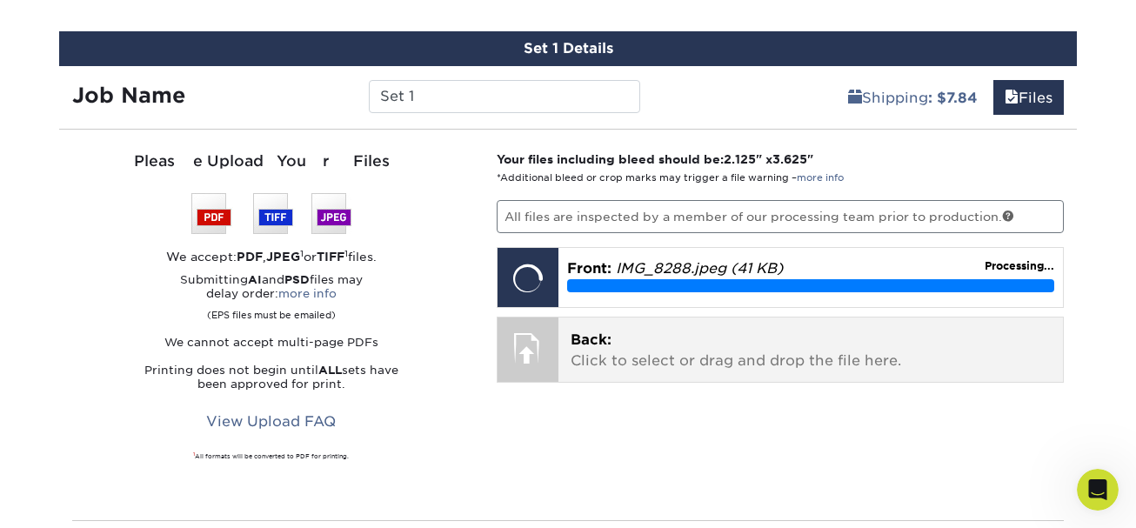
click at [580, 360] on p "Back: Click to select or drag and drop the file here." at bounding box center [811, 351] width 481 height 42
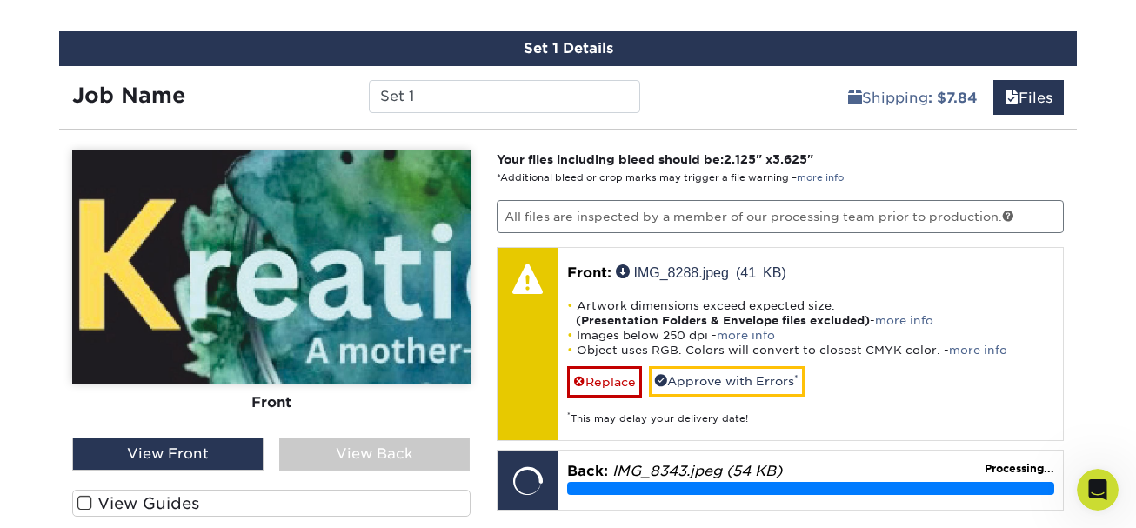
click at [1089, 257] on div "Set 1 Details Job Name Set 1 Shipping : $7.84 Files You've choosen mailing serv…" at bounding box center [568, 350] width 1044 height 639
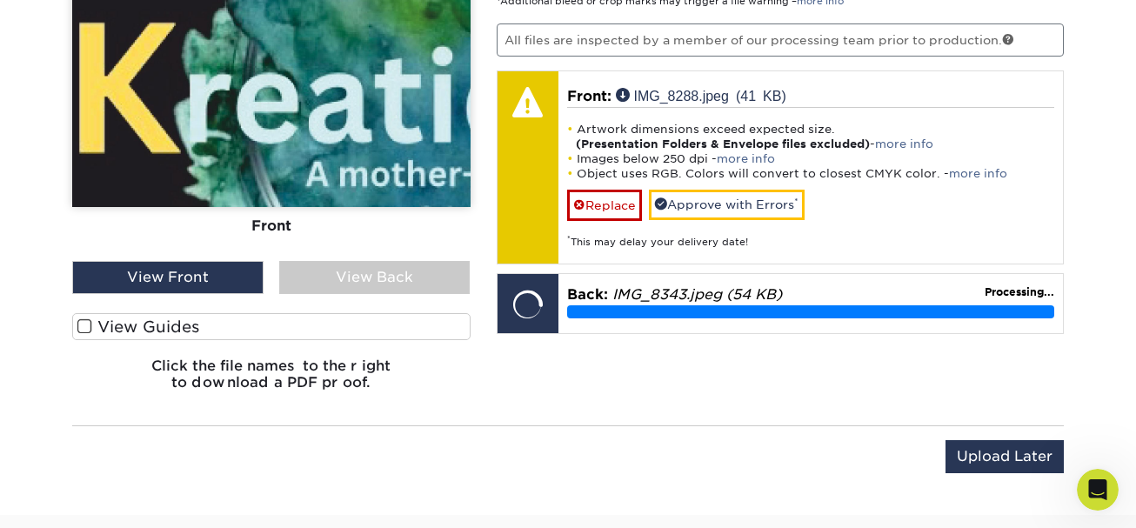
scroll to position [1182, 0]
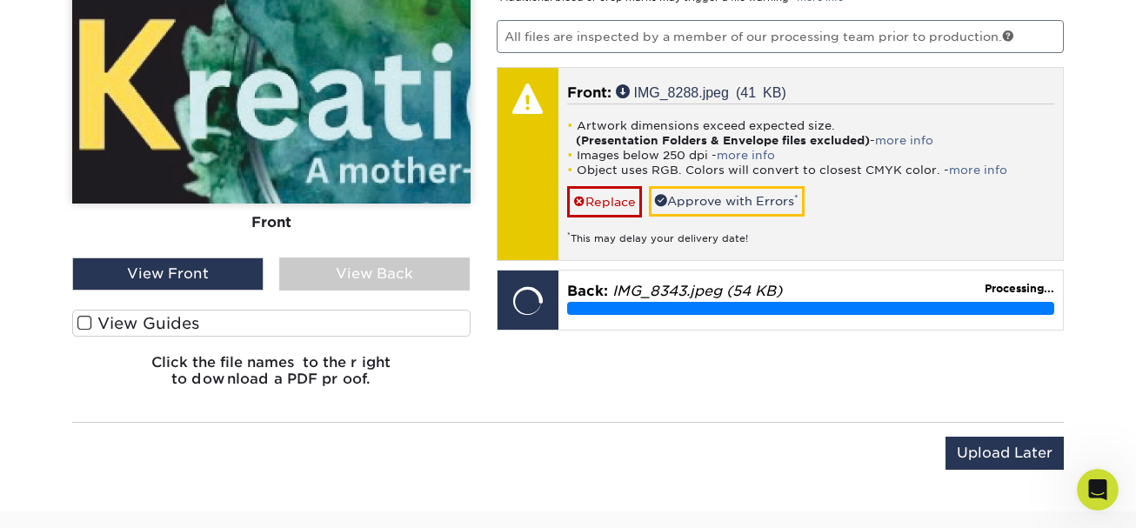
click at [1059, 215] on div "Front: IMG_8288.jpeg (41 KB) Artwork dimensions exceed expected size. (Presenta…" at bounding box center [810, 164] width 505 height 192
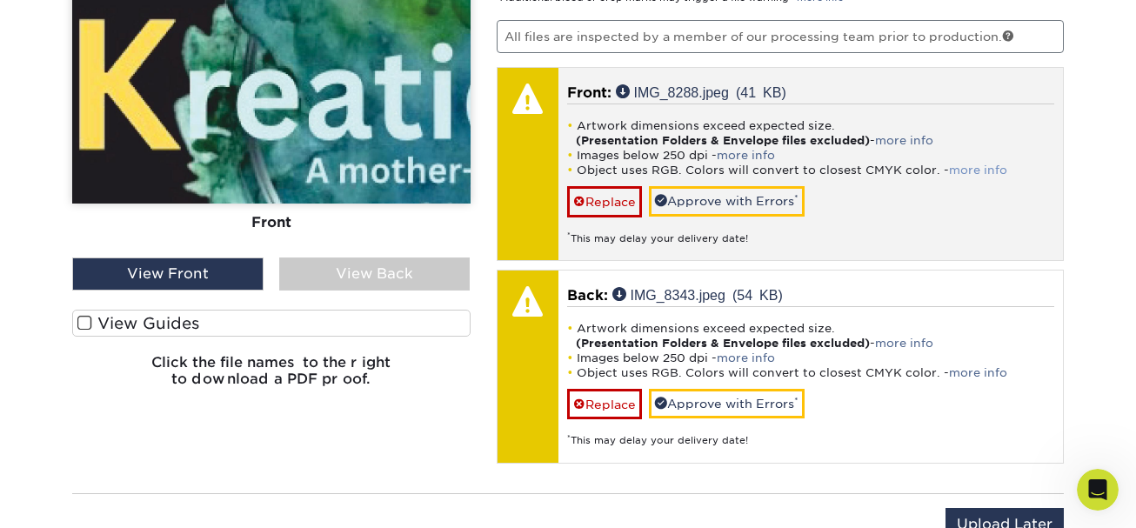
click at [985, 167] on link "more info" at bounding box center [978, 170] width 58 height 13
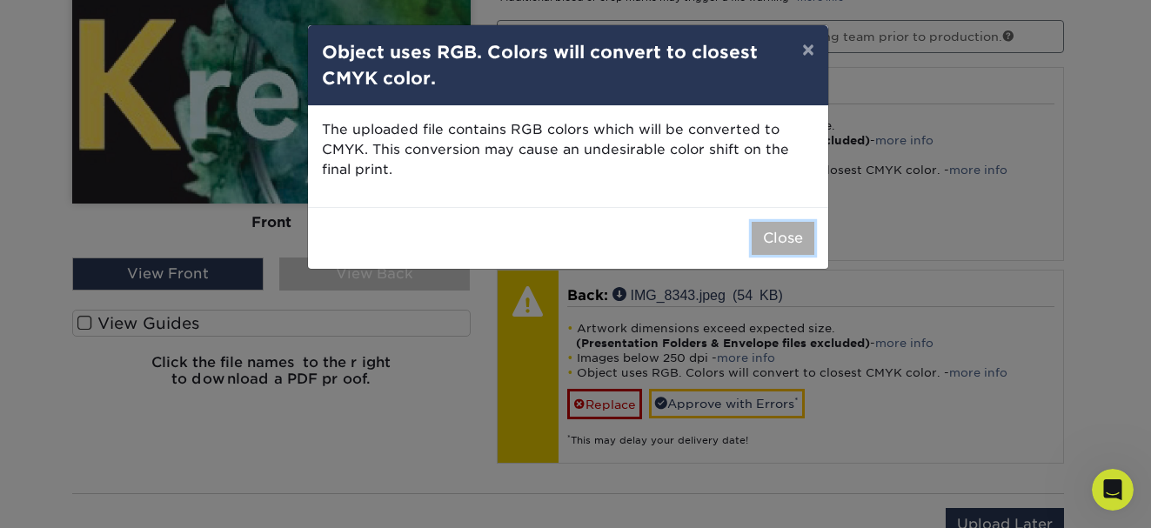
click at [799, 242] on button "Close" at bounding box center [783, 238] width 63 height 33
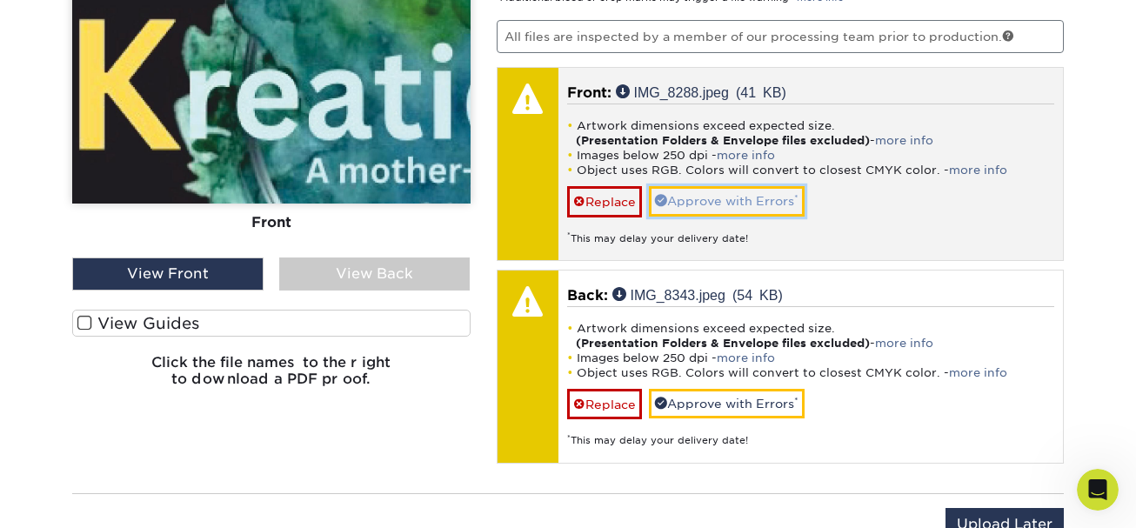
click at [789, 196] on link "Approve with Errors *" at bounding box center [727, 201] width 156 height 30
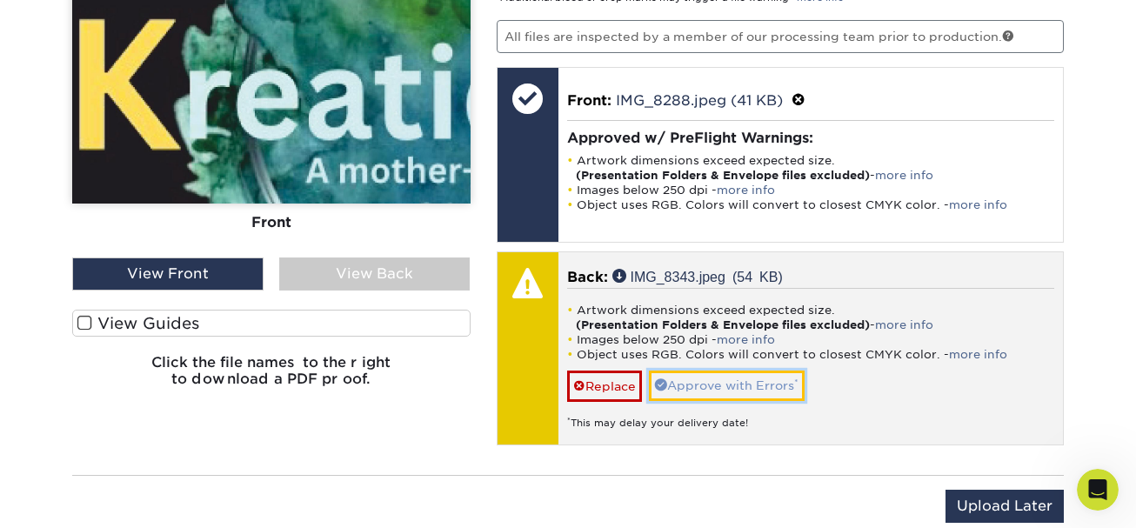
click at [743, 388] on link "Approve with Errors *" at bounding box center [727, 386] width 156 height 30
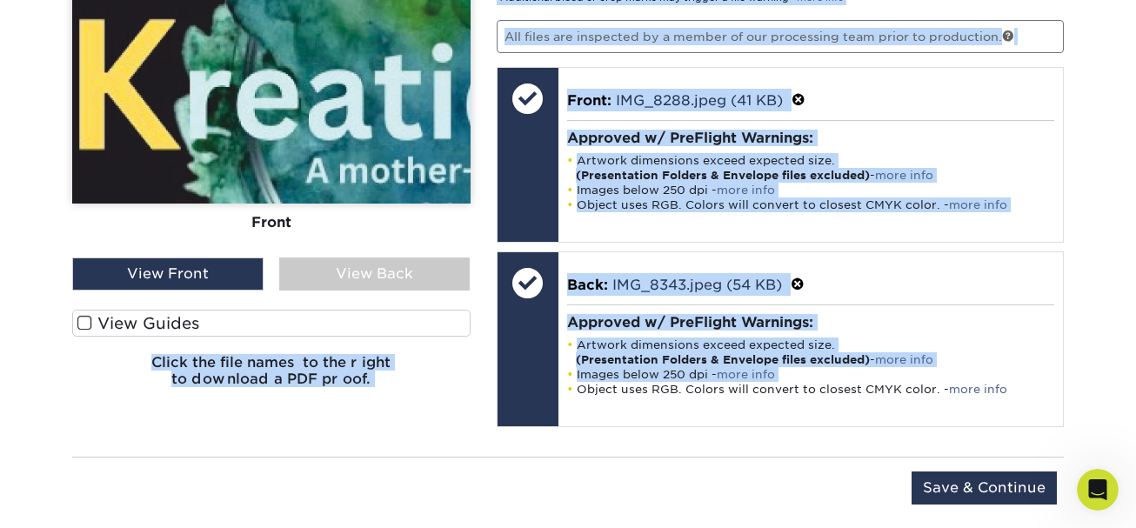
drag, startPoint x: 436, startPoint y: 420, endPoint x: 392, endPoint y: 309, distance: 119.5
click at [392, 309] on div "Please Upload Your Files We accept: PDF , JPEG 1 or TIFF 1 files. Submitting AI…" at bounding box center [568, 203] width 1018 height 480
click at [493, 429] on div "Your files including bleed should be: 2.125 " x 3.625 " *Additional bleed or cr…" at bounding box center [781, 203] width 594 height 466
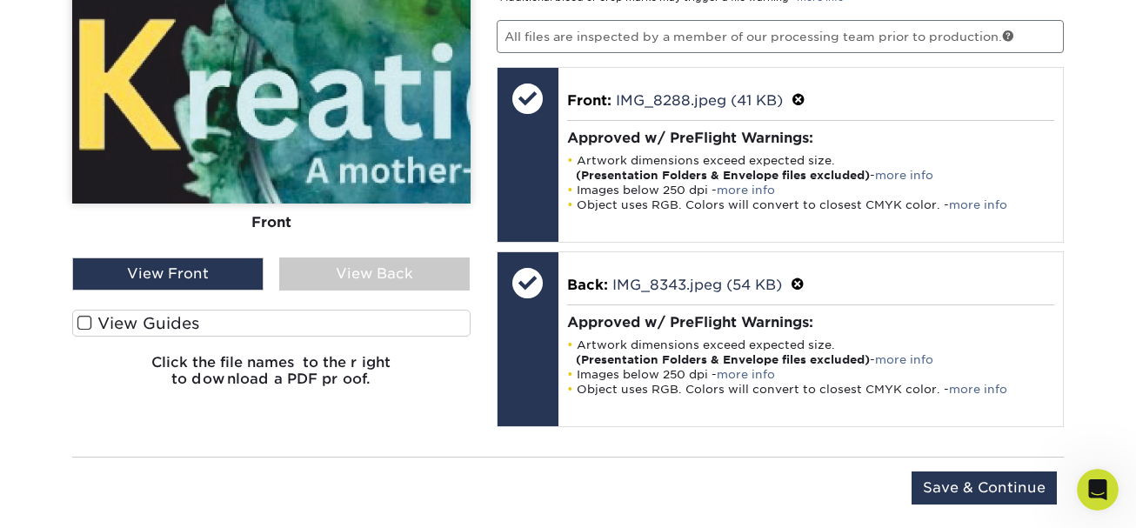
click at [217, 270] on div "View Front" at bounding box center [167, 273] width 191 height 33
click at [323, 269] on div "View Back" at bounding box center [374, 273] width 191 height 33
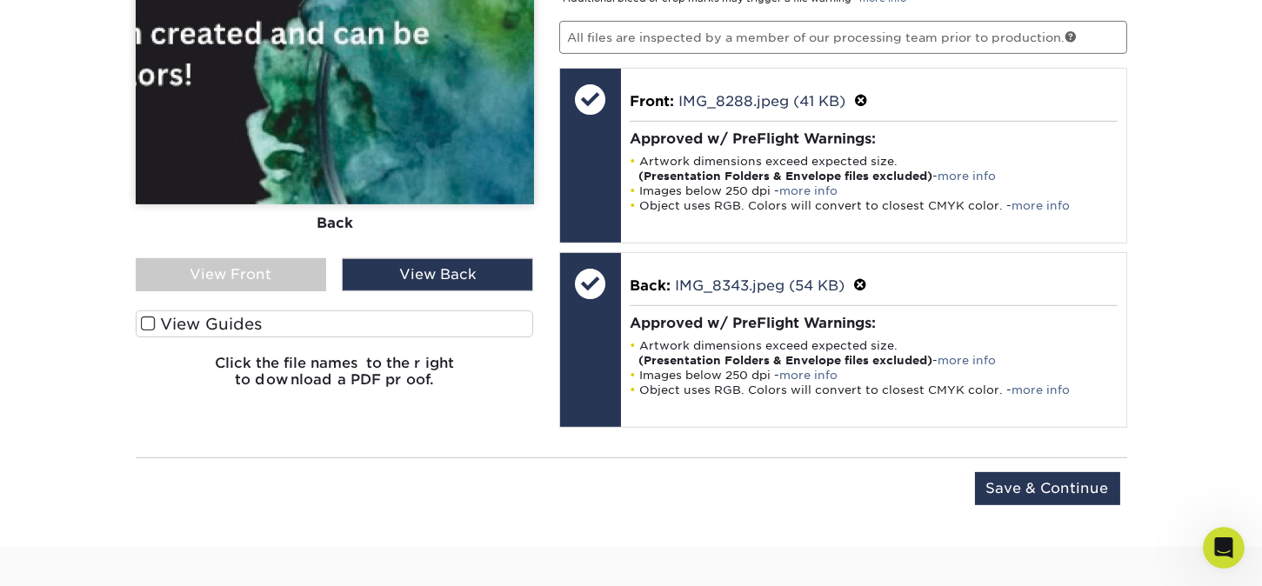
scroll to position [22, 0]
click at [186, 317] on label "View Guides" at bounding box center [335, 324] width 398 height 27
click at [0, 0] on input "View Guides" at bounding box center [0, 0] width 0 height 0
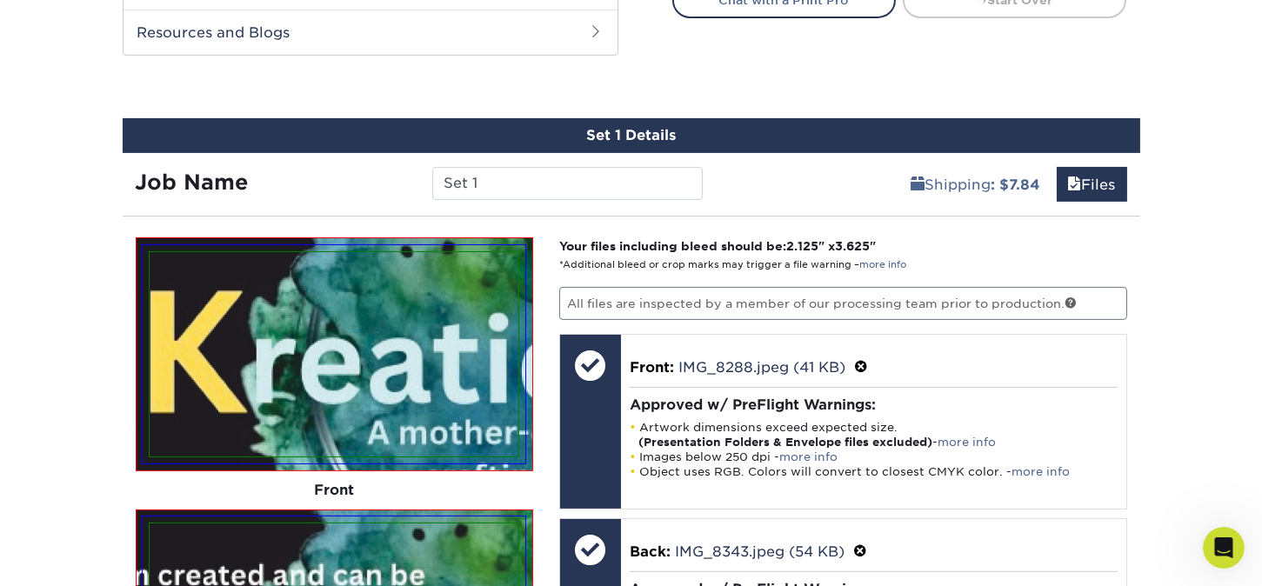
scroll to position [931, 0]
